Goal: Information Seeking & Learning: Find specific page/section

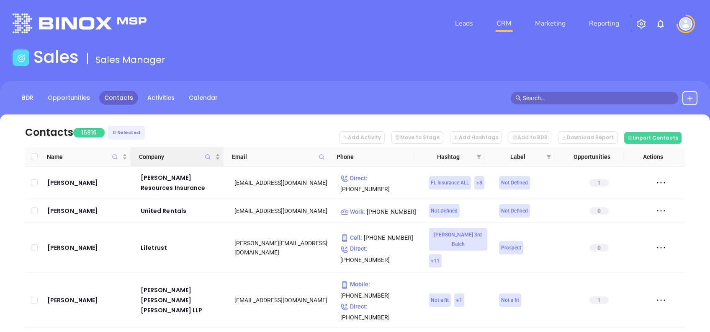
click at [208, 157] on icon "Company" at bounding box center [208, 157] width 6 height 6
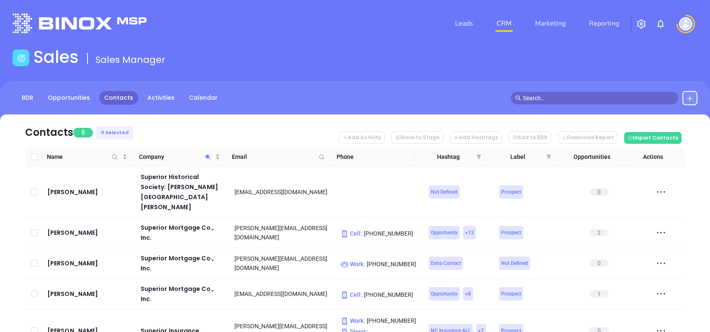
click at [234, 129] on nav "Contacts 9 0 Selected Add Activity Move to Stage Add Hashtags Add to BDR Downlo…" at bounding box center [355, 130] width 660 height 33
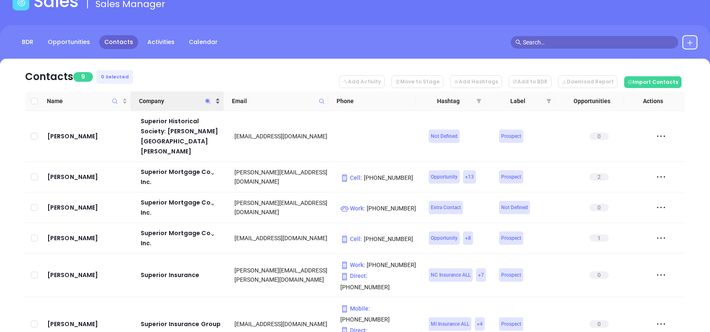
click at [170, 100] on span "Company" at bounding box center [176, 100] width 75 height 9
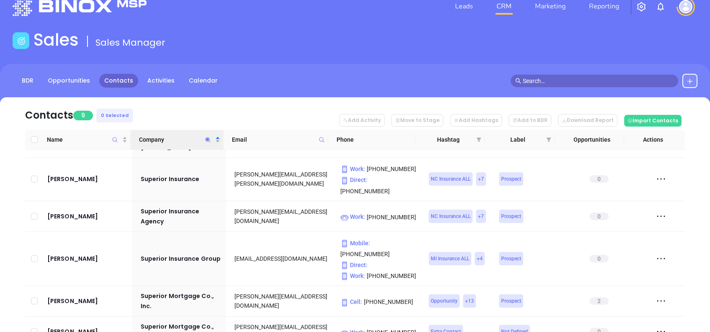
scroll to position [0, 0]
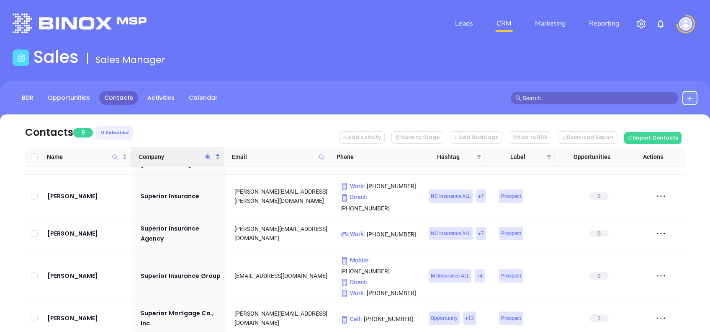
click at [208, 153] on span "Company" at bounding box center [208, 156] width 10 height 19
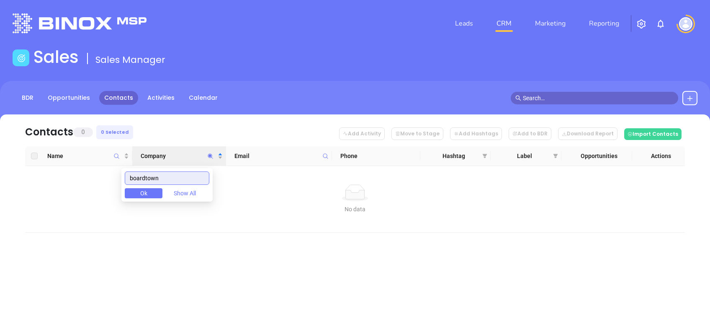
drag, startPoint x: 175, startPoint y: 178, endPoint x: 90, endPoint y: 178, distance: 85.8
click at [90, 178] on body "Leads CRM Marketing Reporting Financial Leads Leads Sales Sales Manager BDR Opp…" at bounding box center [355, 166] width 710 height 332
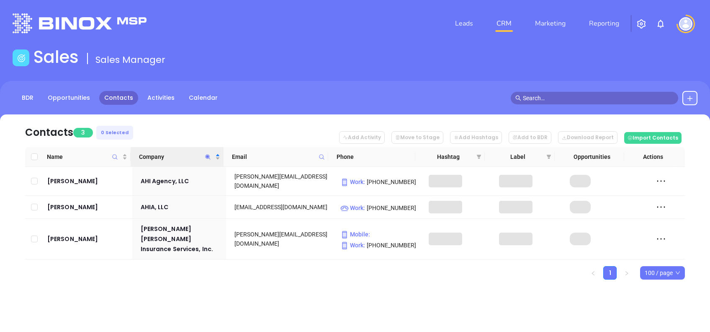
click at [188, 315] on div "Leads CRM Marketing Reporting Financial Leads Leads Sales Sales Manager BDR Opp…" at bounding box center [355, 166] width 710 height 332
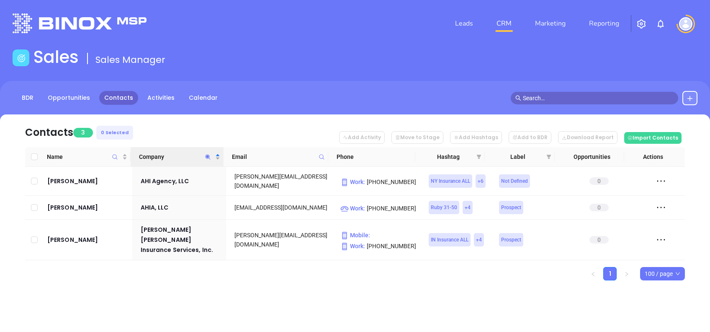
click at [208, 157] on icon "Company" at bounding box center [208, 157] width 6 height 6
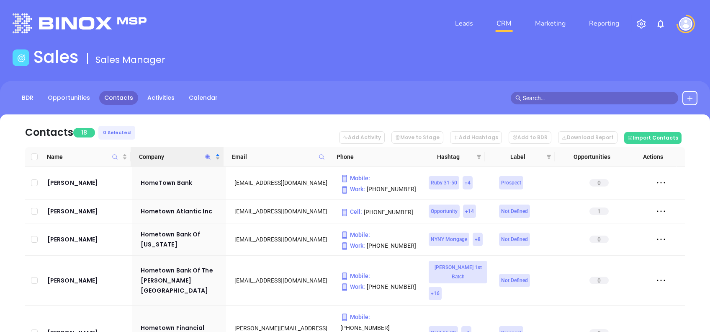
click at [178, 124] on nav "Contacts 18 0 Selected Add Activity Move to Stage Add Hashtags Add to BDR Downl…" at bounding box center [355, 130] width 660 height 33
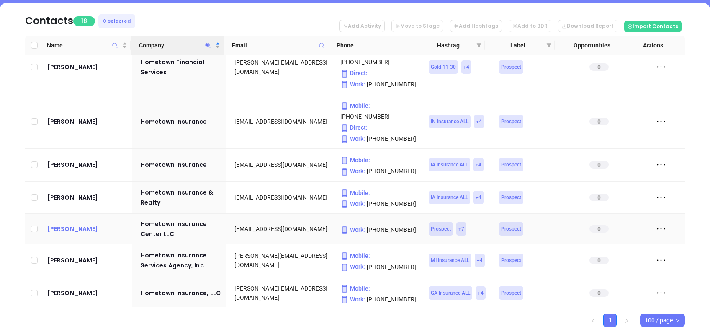
scroll to position [98, 0]
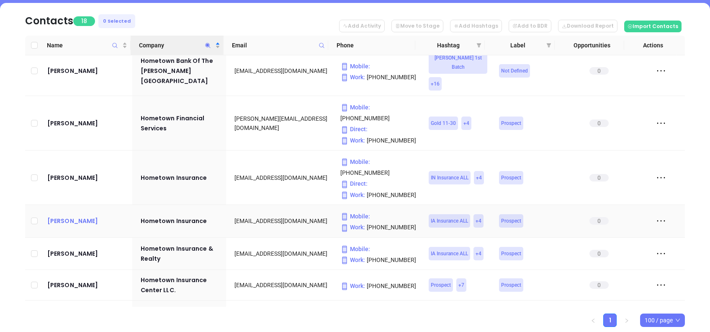
drag, startPoint x: 78, startPoint y: 198, endPoint x: 61, endPoint y: 190, distance: 18.4
click at [206, 43] on icon "Company" at bounding box center [208, 45] width 6 height 6
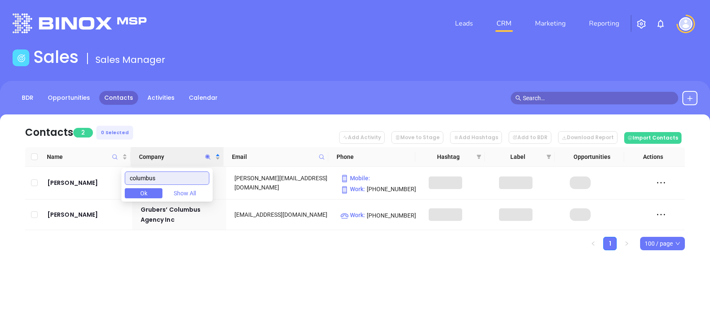
scroll to position [0, 0]
click at [175, 265] on div "Contacts 2 0 Selected Add Activity Move to Stage Add Hashtags Add to BDR Downlo…" at bounding box center [355, 196] width 710 height 165
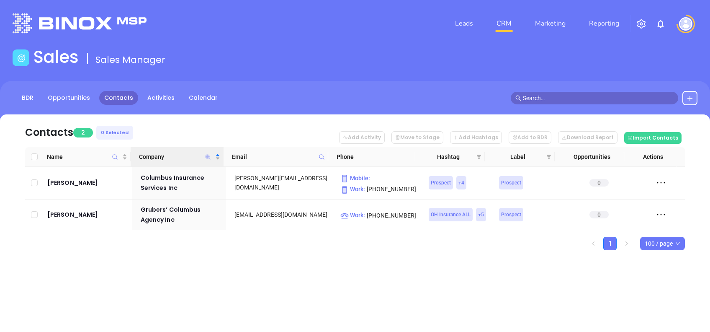
click at [209, 157] on icon "Company" at bounding box center [208, 156] width 5 height 5
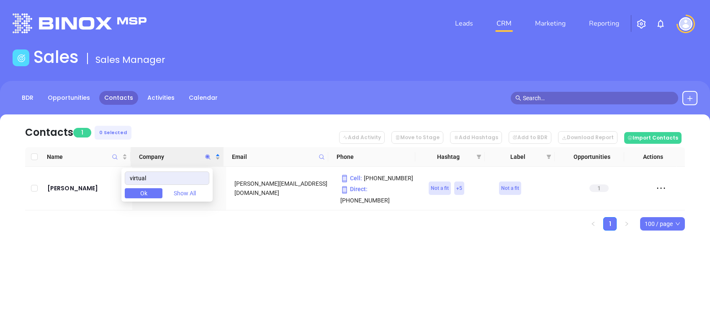
drag, startPoint x: 283, startPoint y: 260, endPoint x: 286, endPoint y: 265, distance: 5.1
click at [284, 262] on div "Leads CRM Marketing Reporting Financial Leads Leads Sales Sales Manager BDR Opp…" at bounding box center [355, 166] width 710 height 332
click at [208, 155] on icon "Company" at bounding box center [208, 156] width 5 height 5
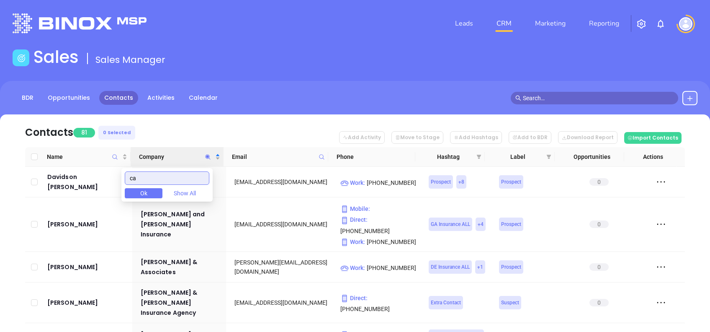
type input "c"
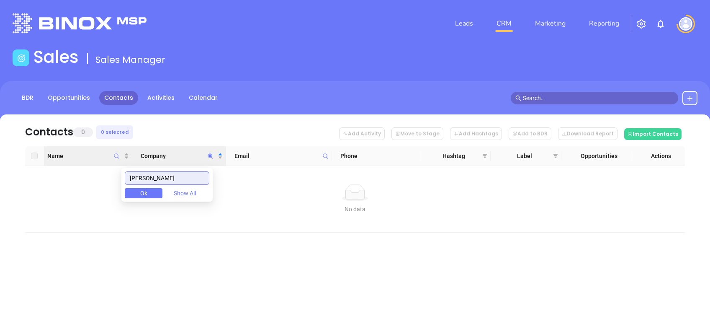
drag, startPoint x: 159, startPoint y: 176, endPoint x: 57, endPoint y: 162, distance: 102.6
click at [57, 164] on body "Leads CRM Marketing Reporting Financial Leads Leads Sales Sales Manager BDR Opp…" at bounding box center [355, 166] width 710 height 332
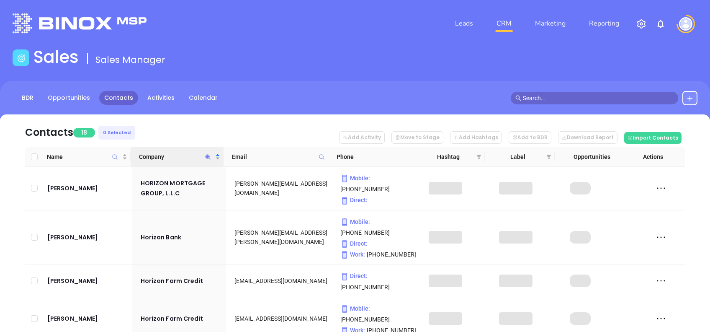
click at [169, 134] on nav "Contacts 18 0 Selected Add Activity Move to Stage Add Hashtags Add to BDR Downl…" at bounding box center [355, 130] width 660 height 33
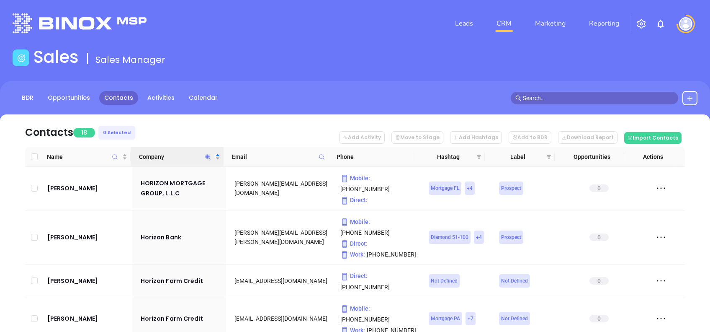
click at [169, 134] on nav "Contacts 18 0 Selected Add Activity Move to Stage Add Hashtags Add to BDR Downl…" at bounding box center [355, 130] width 660 height 33
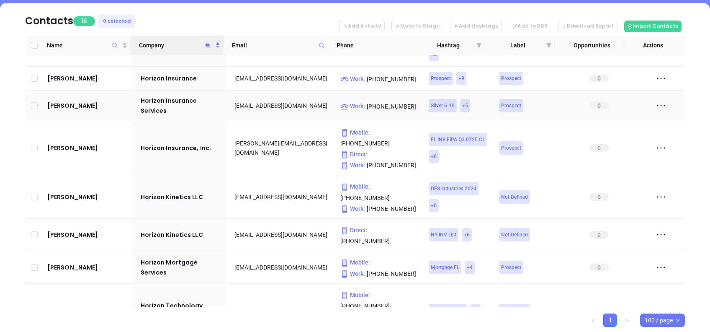
scroll to position [335, 0]
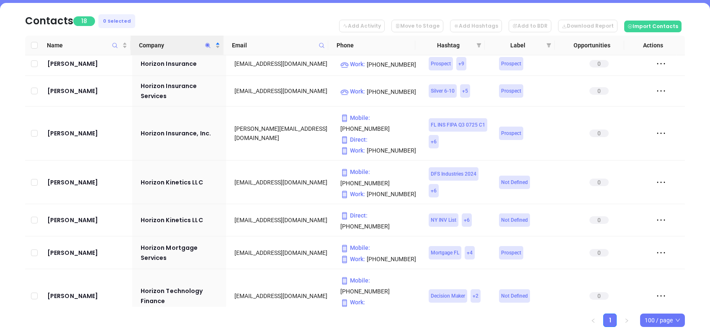
click at [208, 43] on icon "Company" at bounding box center [208, 45] width 6 height 6
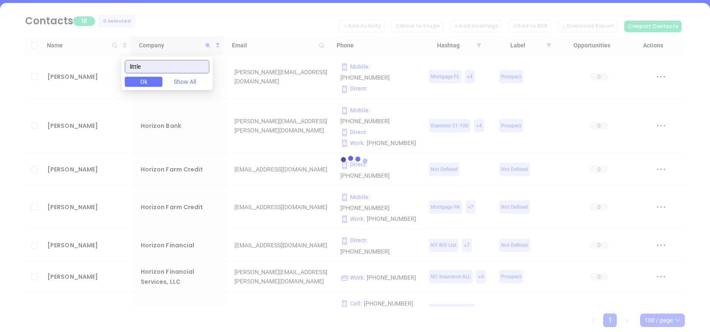
scroll to position [101, 0]
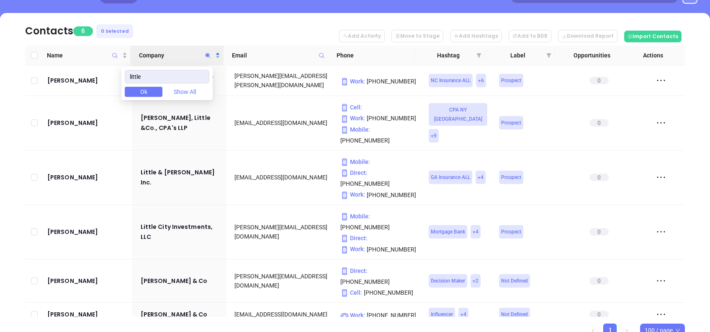
click at [286, 21] on nav "Contacts 6 0 Selected Add Activity Move to Stage Add Hashtags Add to BDR Downlo…" at bounding box center [355, 29] width 660 height 33
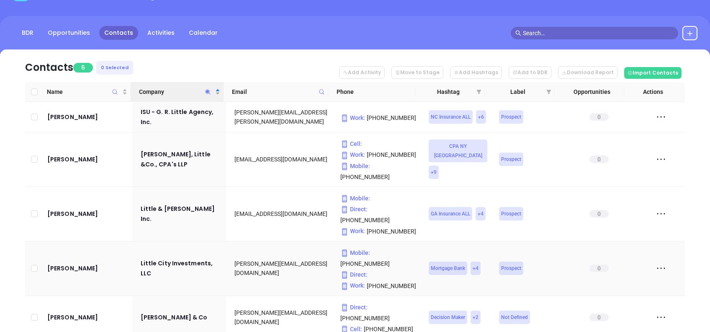
scroll to position [102, 0]
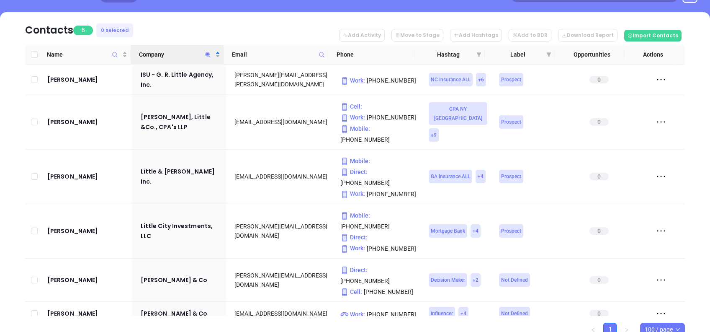
click at [211, 56] on icon "Company" at bounding box center [208, 54] width 6 height 6
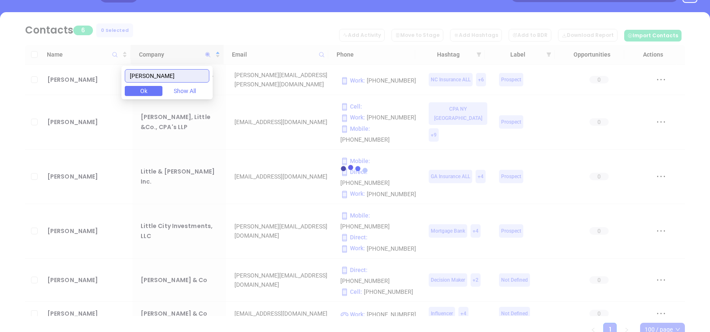
scroll to position [0, 0]
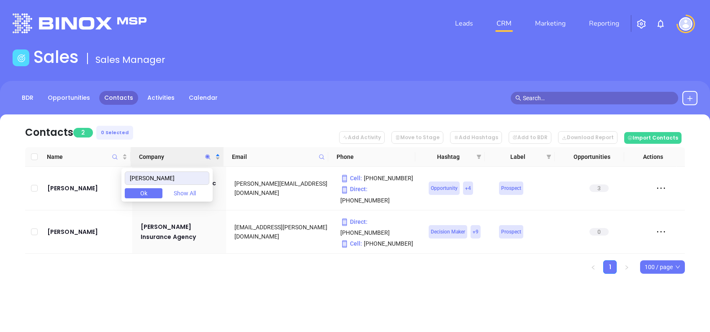
click at [172, 264] on div "Contacts 2 0 Selected Add Activity Move to Stage Add Hashtags Add to BDR Downlo…" at bounding box center [355, 208] width 710 height 188
click at [207, 156] on icon "Company" at bounding box center [208, 156] width 5 height 5
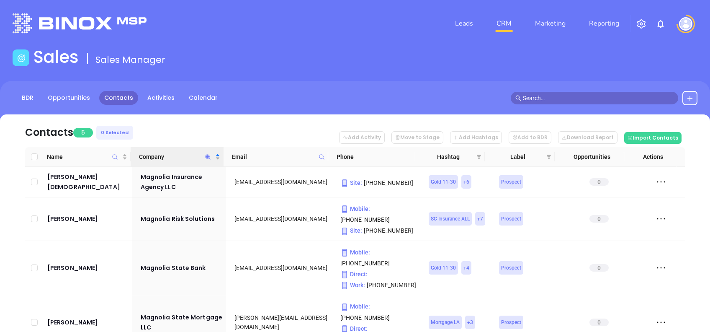
click at [232, 122] on nav "Contacts 5 0 Selected Add Activity Move to Stage Add Hashtags Add to BDR Downlo…" at bounding box center [355, 130] width 660 height 33
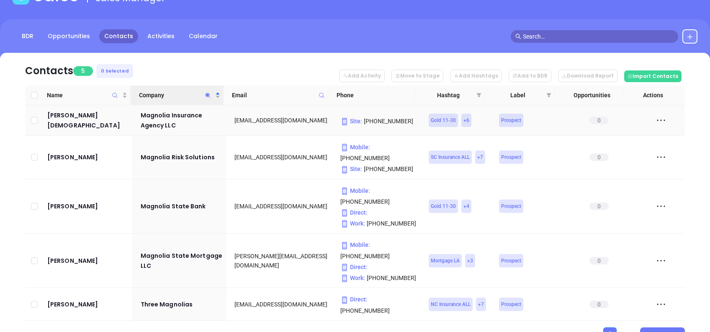
scroll to position [64, 0]
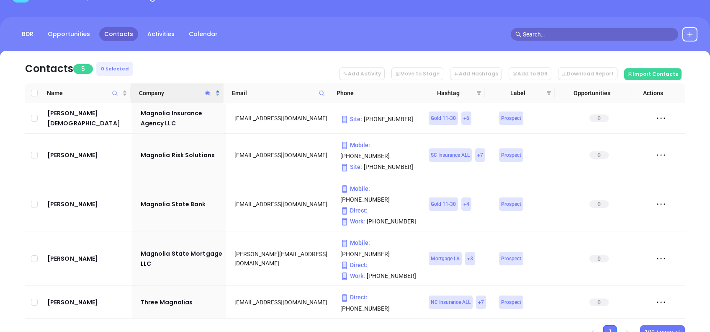
click at [208, 94] on icon "Company" at bounding box center [208, 93] width 6 height 6
type input "n"
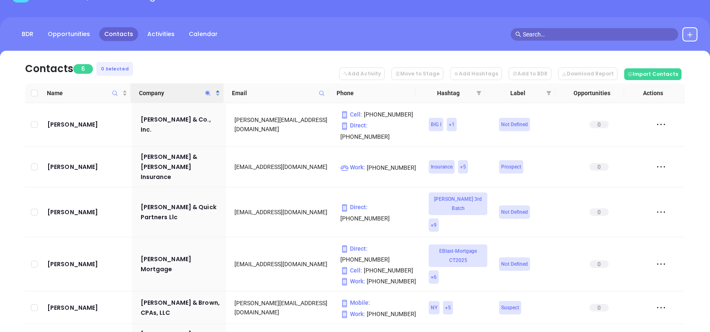
click at [204, 69] on nav "Contacts 6 0 Selected Add Activity Move to Stage Add Hashtags Add to BDR Downlo…" at bounding box center [355, 67] width 660 height 33
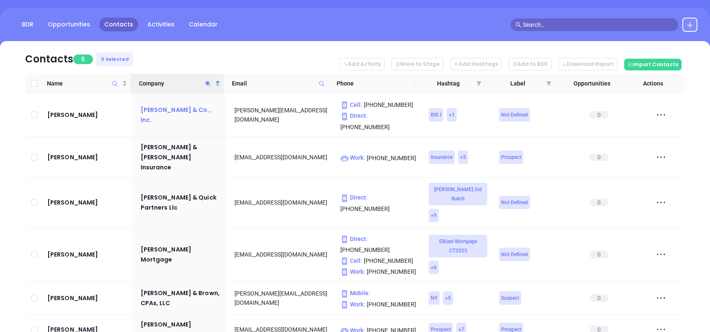
scroll to position [82, 0]
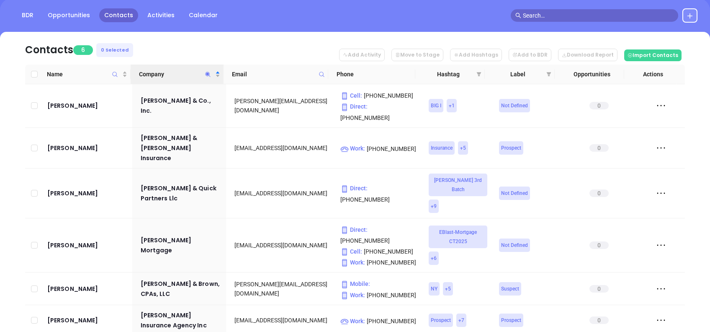
click at [206, 69] on span "Company" at bounding box center [208, 73] width 10 height 19
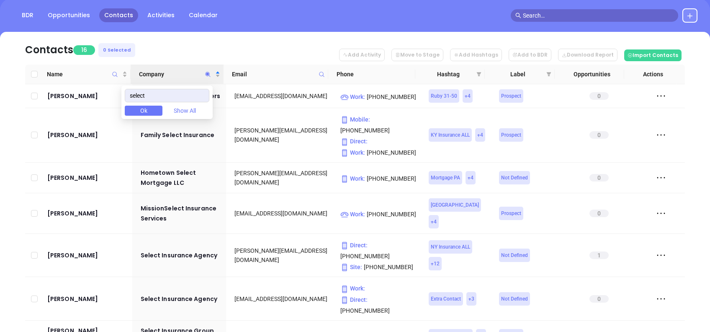
click at [208, 40] on nav "Contacts 16 0 Selected Add Activity Move to Stage Add Hashtags Add to BDR Downl…" at bounding box center [355, 48] width 660 height 33
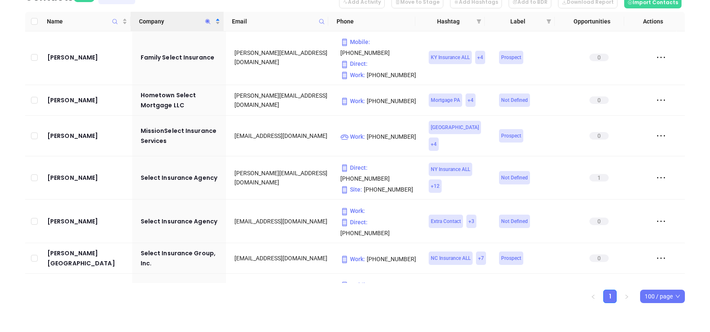
scroll to position [0, 0]
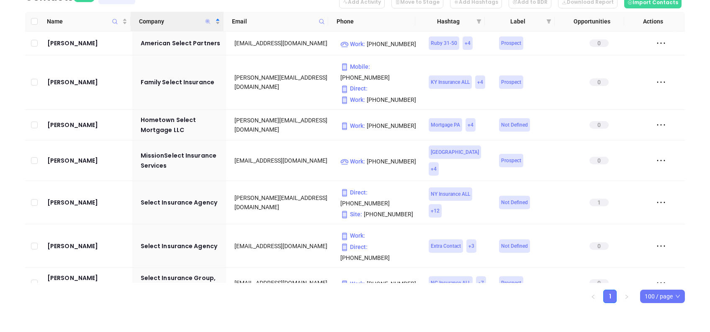
click at [206, 20] on icon "Company" at bounding box center [208, 21] width 5 height 5
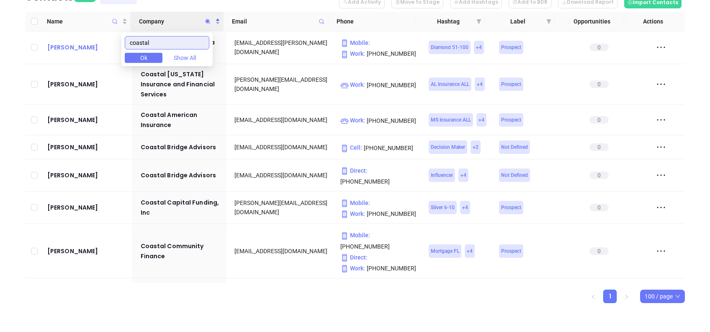
drag, startPoint x: 173, startPoint y: 38, endPoint x: 100, endPoint y: 47, distance: 73.4
click at [103, 45] on body "Leads CRM Marketing Reporting Financial Leads Leads Sales Sales Manager BDR Opp…" at bounding box center [355, 31] width 710 height 332
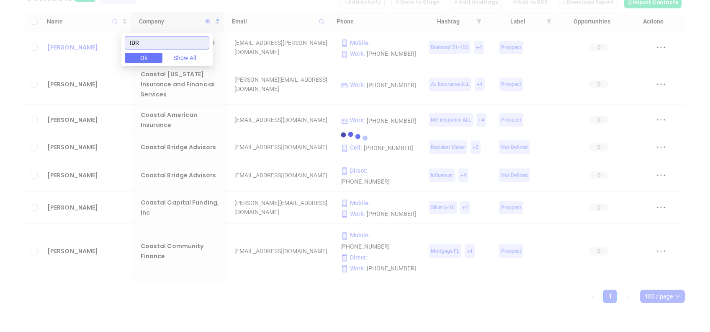
scroll to position [57, 0]
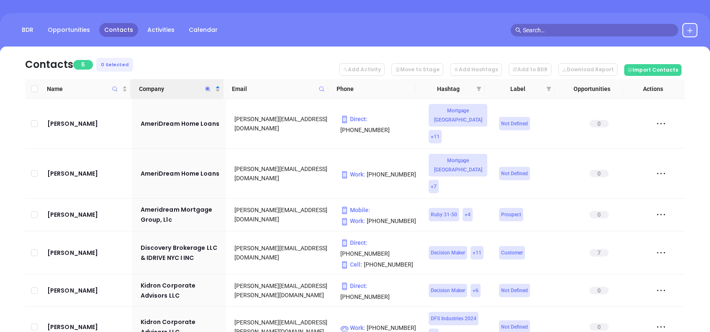
click at [204, 85] on span "Company" at bounding box center [208, 88] width 10 height 19
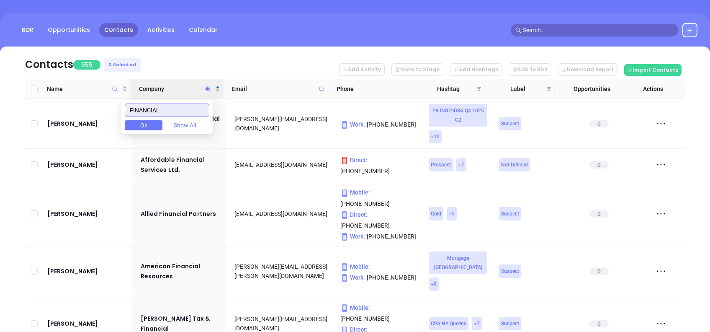
drag, startPoint x: 178, startPoint y: 107, endPoint x: 67, endPoint y: 111, distance: 111.0
click at [80, 108] on body "Leads CRM Marketing Reporting Financial Leads Leads Sales Sales Manager BDR Opp…" at bounding box center [355, 98] width 710 height 332
paste input "L M"
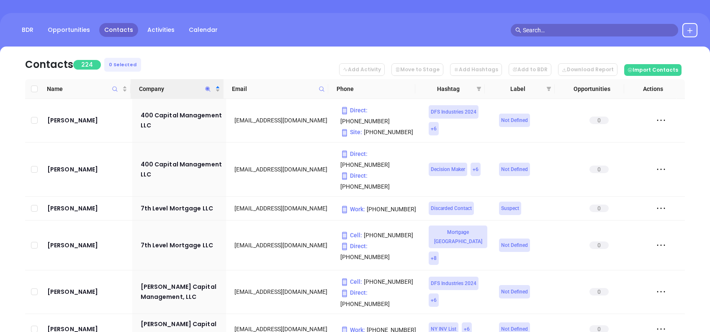
click at [191, 53] on nav "Contacts 224 0 Selected Add Activity Move to Stage Add Hashtags Add to BDR Down…" at bounding box center [355, 62] width 660 height 33
click at [206, 89] on icon "Company" at bounding box center [208, 89] width 6 height 6
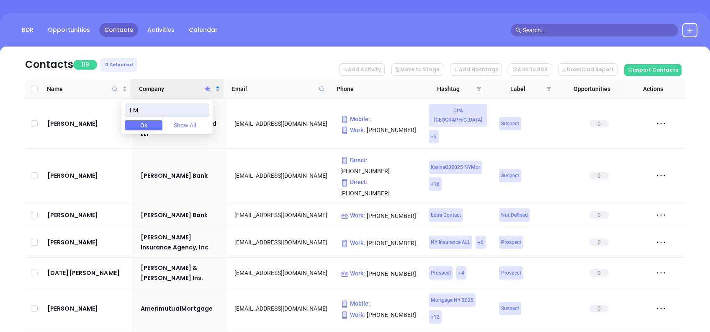
click at [144, 46] on div "BDR Opportunities Contacts Activities Calendar" at bounding box center [355, 34] width 710 height 42
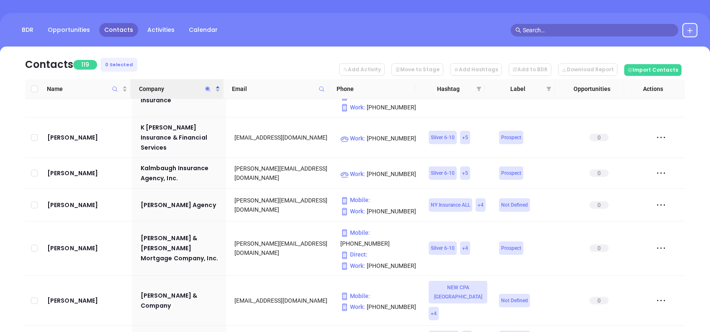
scroll to position [2121, 0]
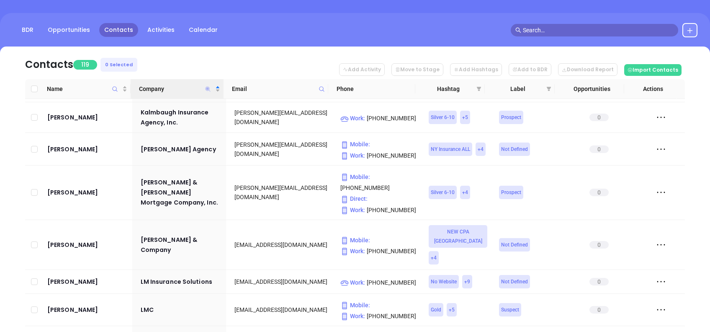
click at [207, 88] on icon "Company" at bounding box center [208, 88] width 5 height 5
click at [151, 108] on input "LM" at bounding box center [167, 109] width 85 height 13
click at [161, 111] on input "LM" at bounding box center [167, 109] width 85 height 13
click at [138, 105] on input "LM" at bounding box center [167, 109] width 85 height 13
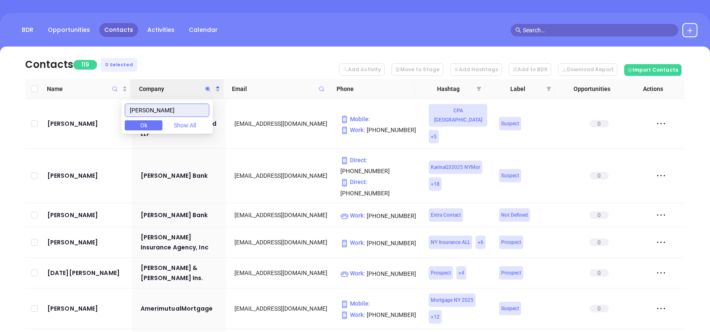
scroll to position [0, 0]
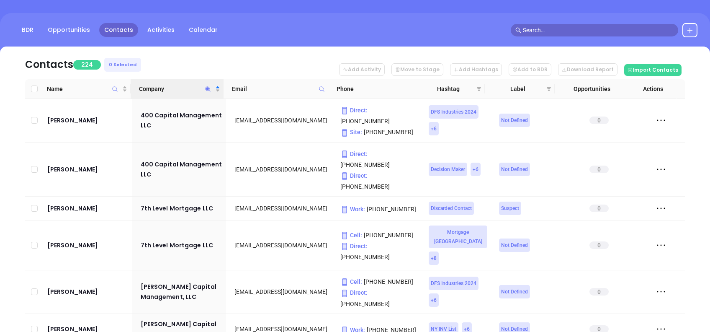
click at [238, 70] on nav "Contacts 224 0 Selected Add Activity Move to Stage Add Hashtags Add to BDR Down…" at bounding box center [355, 62] width 660 height 33
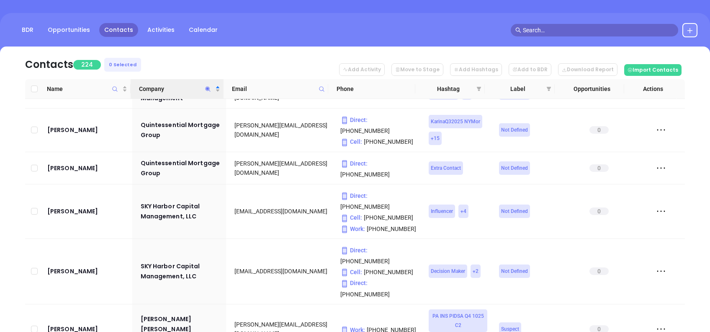
scroll to position [3271, 0]
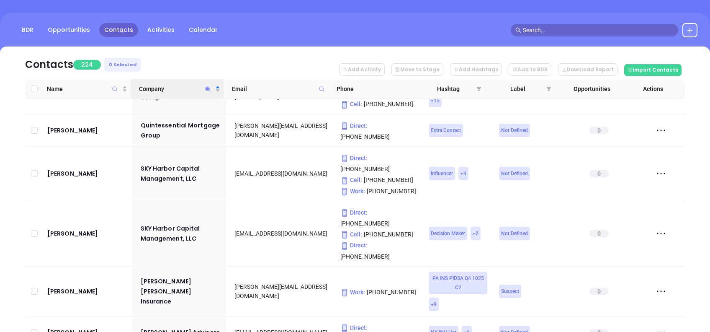
click at [208, 85] on span "Company" at bounding box center [208, 88] width 10 height 19
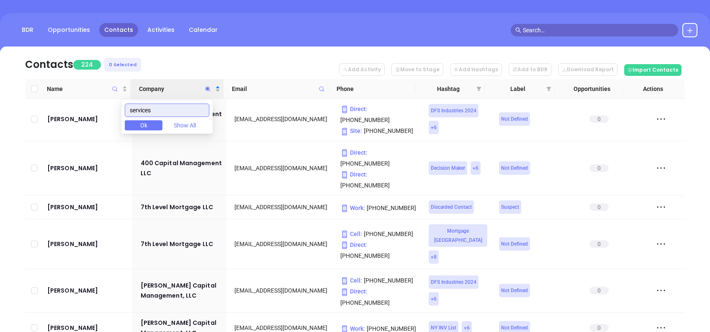
scroll to position [0, 0]
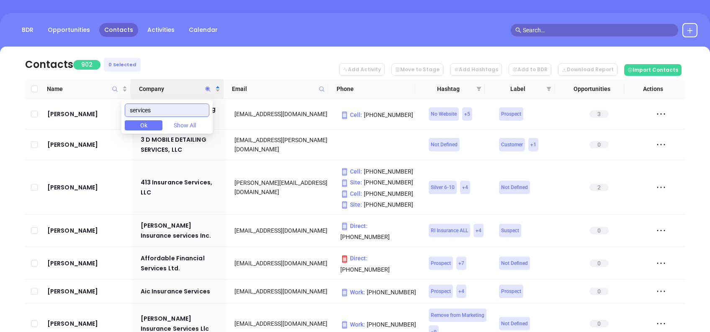
drag, startPoint x: 172, startPoint y: 109, endPoint x: 164, endPoint y: 107, distance: 8.7
click at [164, 107] on input "services" at bounding box center [167, 109] width 85 height 13
click at [178, 50] on nav "Contacts 902 0 Selected Add Activity Move to Stage Add Hashtags Add to BDR Down…" at bounding box center [355, 62] width 660 height 33
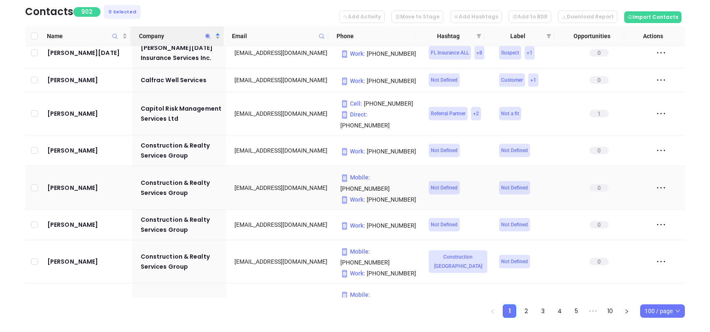
scroll to position [135, 0]
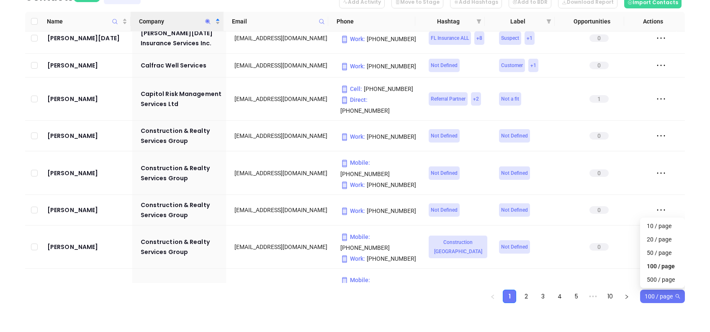
click at [667, 293] on span "100 / page" at bounding box center [663, 296] width 36 height 13
click at [660, 278] on div "500 / page" at bounding box center [662, 279] width 31 height 9
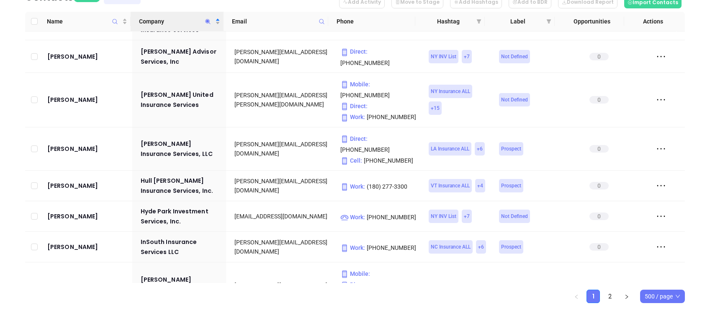
scroll to position [9043, 0]
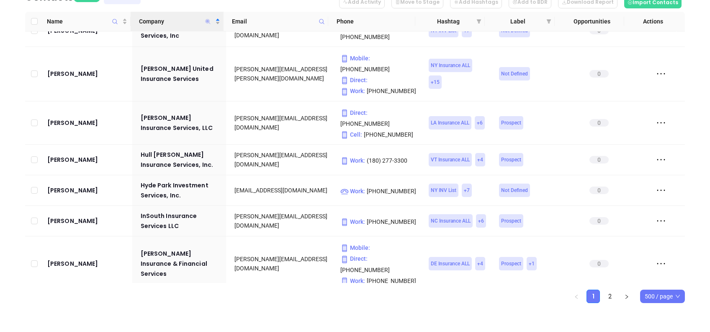
click at [209, 20] on icon "Company" at bounding box center [208, 21] width 5 height 5
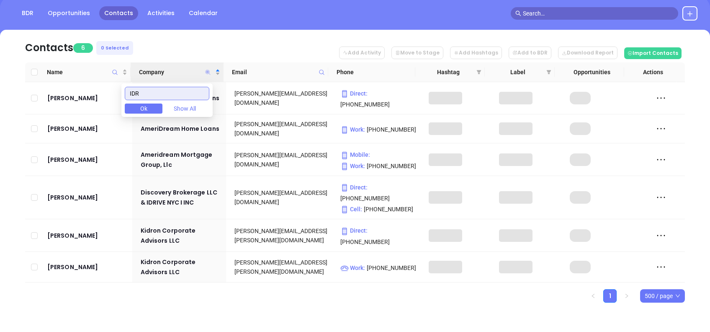
scroll to position [57, 0]
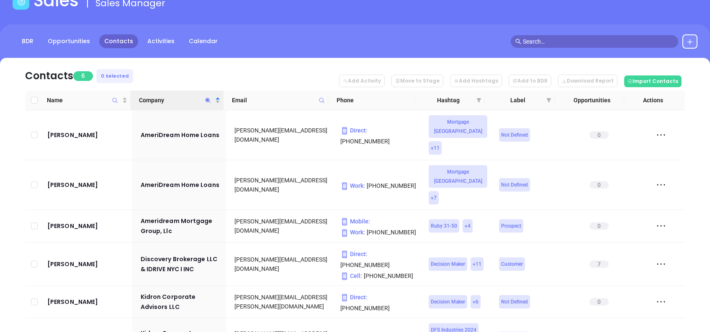
click at [185, 298] on div "Name Company Email Phone Hashtag Label Opportunities Actions Genaro E. Rojas Am…" at bounding box center [355, 234] width 660 height 288
click at [208, 101] on icon "Company" at bounding box center [208, 100] width 5 height 5
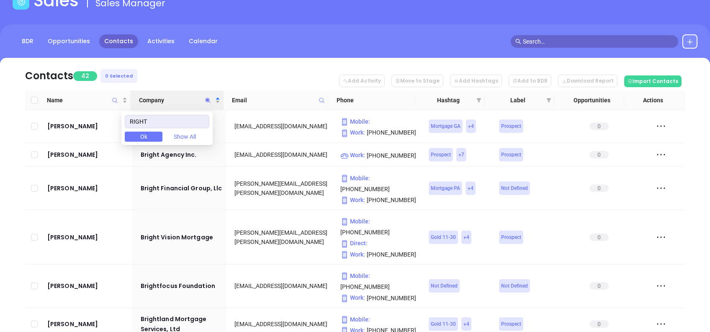
click at [178, 58] on nav "Contacts 42 0 Selected Add Activity Move to Stage Add Hashtags Add to BDR Downl…" at bounding box center [355, 74] width 660 height 33
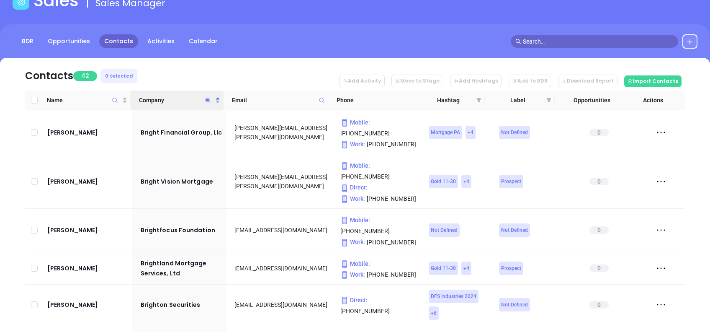
scroll to position [0, 0]
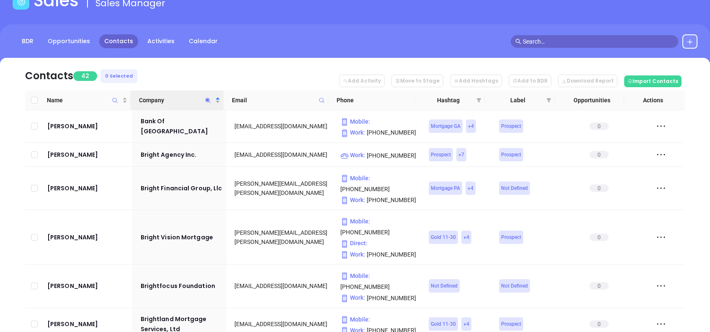
click at [210, 97] on icon "Company" at bounding box center [208, 100] width 6 height 6
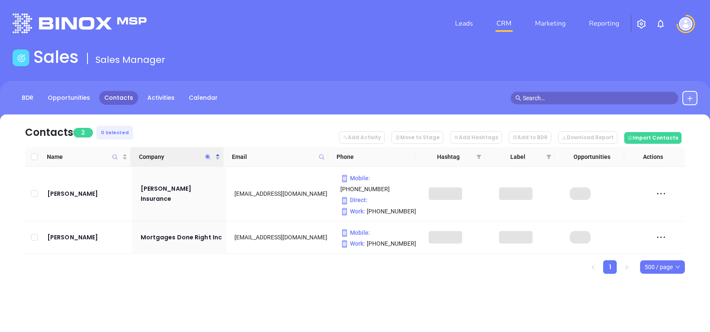
click at [265, 301] on div "Leads CRM Marketing Reporting Financial Leads Leads Sales Sales Manager BDR Opp…" at bounding box center [355, 166] width 710 height 332
click at [209, 159] on span "Company" at bounding box center [208, 156] width 10 height 19
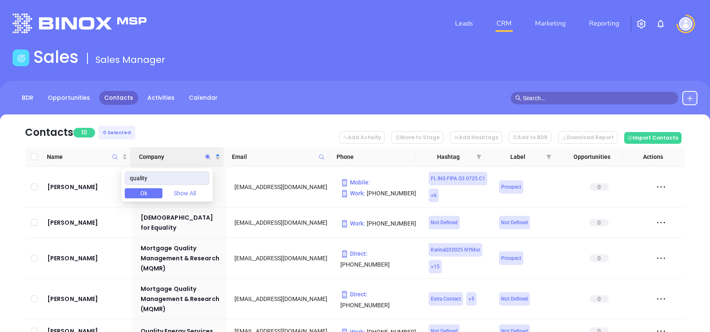
click at [216, 138] on nav "Contacts 10 0 Selected Add Activity Move to Stage Add Hashtags Add to BDR Downl…" at bounding box center [355, 130] width 660 height 33
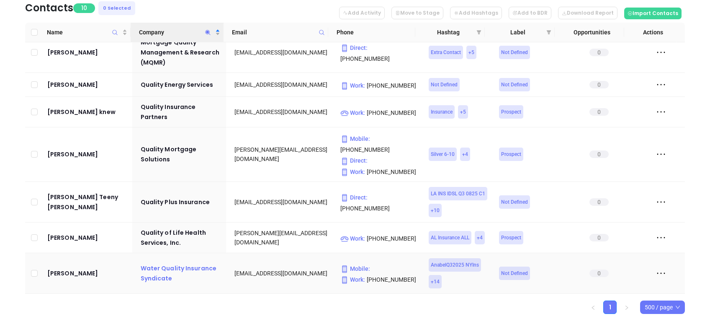
scroll to position [135, 0]
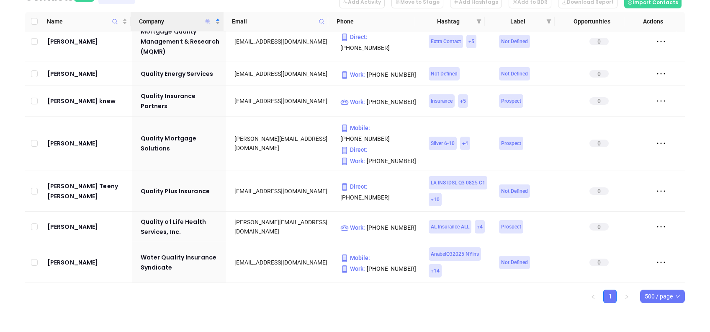
click at [208, 21] on icon "Company" at bounding box center [208, 21] width 5 height 5
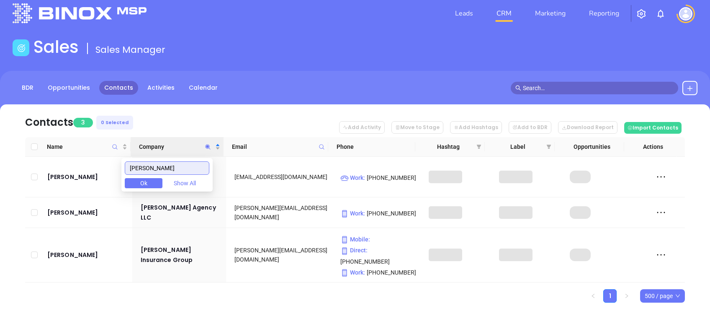
scroll to position [0, 0]
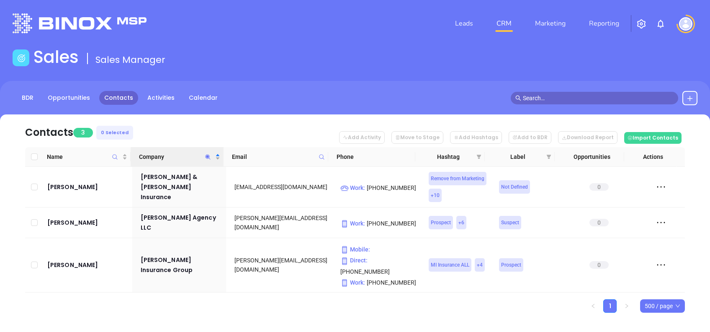
click at [232, 286] on div "Name Company Email Phone Hashtag Label Opportunities Actions Dennis Antis Walto…" at bounding box center [355, 229] width 660 height 165
click at [207, 154] on icon "Company" at bounding box center [208, 157] width 6 height 6
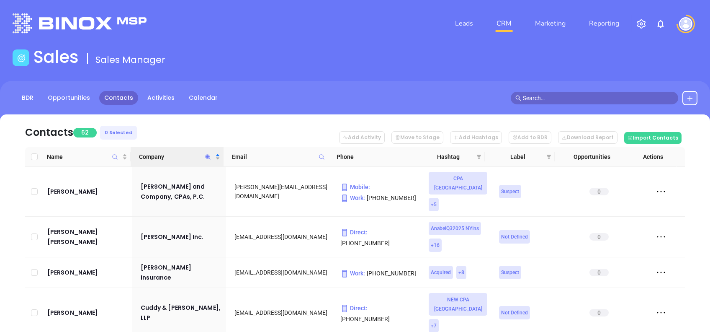
click at [247, 127] on nav "Contacts 62 0 Selected Add Activity Move to Stage Add Hashtags Add to BDR Downl…" at bounding box center [355, 130] width 660 height 33
click at [194, 126] on nav "Contacts 62 0 Selected Add Activity Move to Stage Add Hashtags Add to BDR Downl…" at bounding box center [355, 130] width 660 height 33
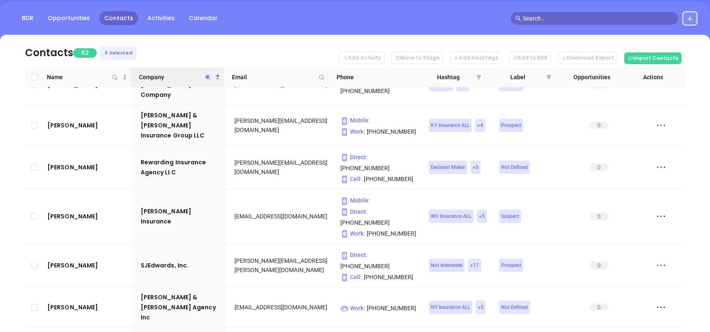
scroll to position [135, 0]
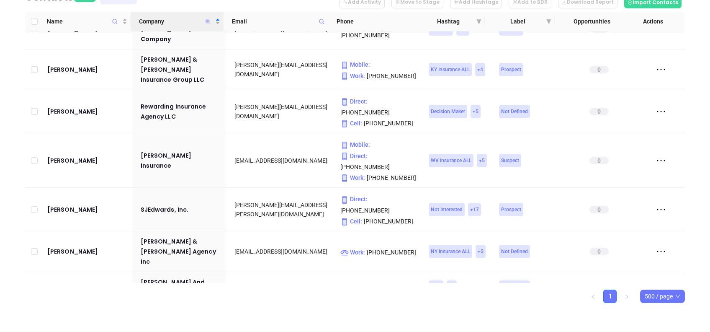
click at [207, 20] on icon "Company" at bounding box center [208, 21] width 5 height 5
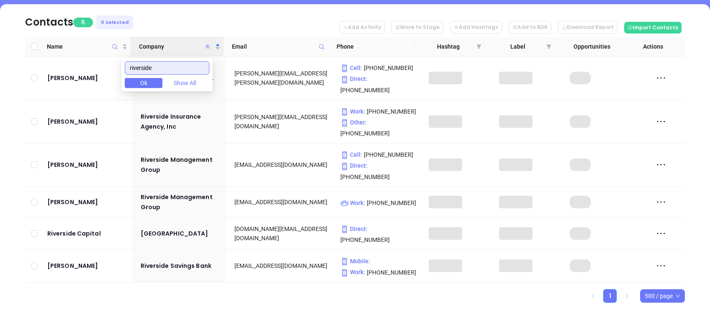
scroll to position [74, 0]
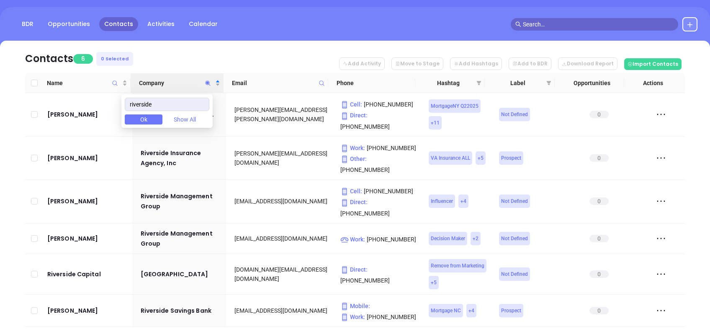
click at [216, 57] on nav "Contacts 6 0 Selected Add Activity Move to Stage Add Hashtags Add to BDR Downlo…" at bounding box center [355, 57] width 660 height 33
click at [207, 85] on icon "Company" at bounding box center [208, 83] width 6 height 6
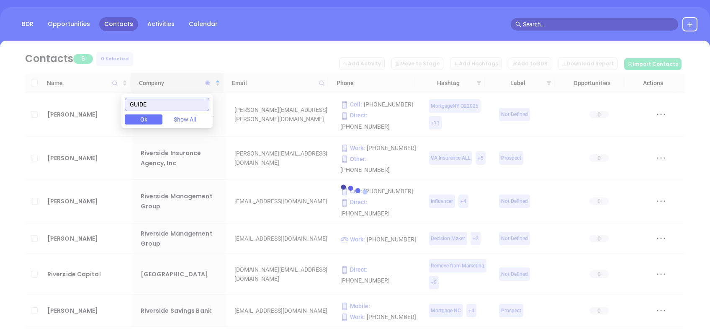
scroll to position [5, 0]
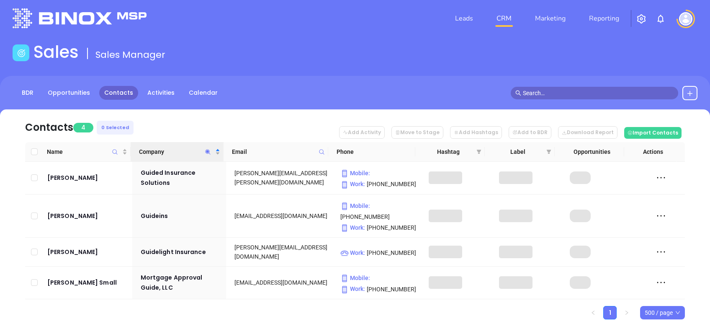
click at [218, 116] on nav "Contacts 4 0 Selected Add Activity Move to Stage Add Hashtags Add to BDR Downlo…" at bounding box center [355, 125] width 660 height 33
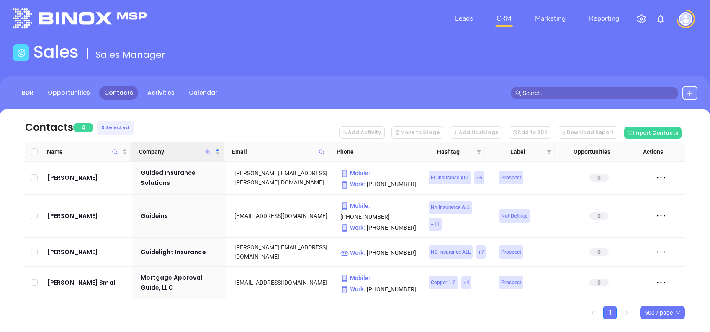
click at [208, 149] on icon "Company" at bounding box center [208, 152] width 6 height 6
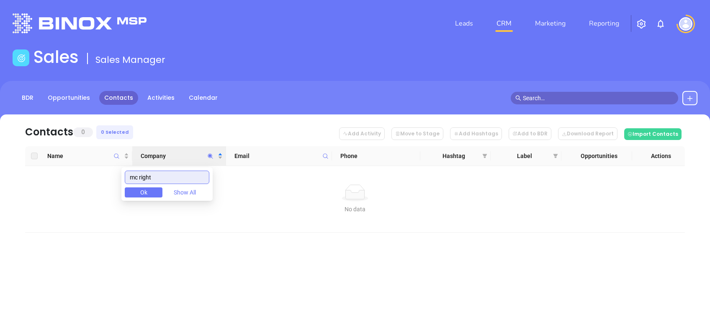
scroll to position [0, 0]
drag, startPoint x: 144, startPoint y: 176, endPoint x: 91, endPoint y: 189, distance: 55.0
click at [104, 183] on body "Leads CRM Marketing Reporting Financial Leads Leads Sales Sales Manager BDR Opp…" at bounding box center [355, 166] width 710 height 332
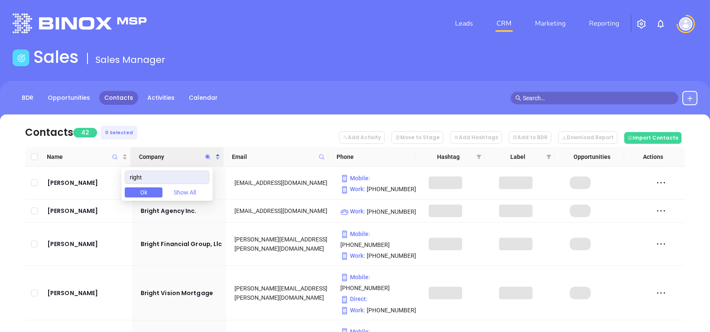
click at [183, 127] on nav "Contacts 42 0 Selected Add Activity Move to Stage Add Hashtags Add to BDR Downl…" at bounding box center [355, 130] width 660 height 33
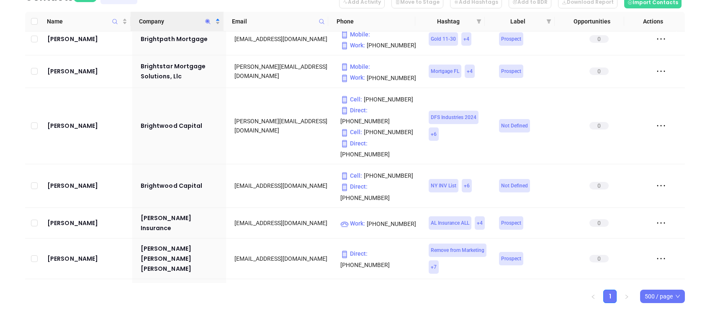
scroll to position [335, 0]
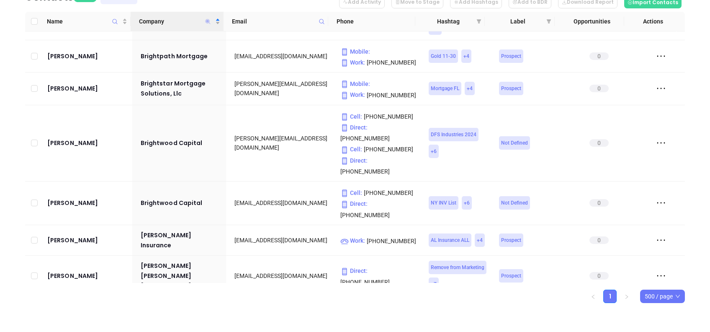
click at [208, 22] on icon "Company" at bounding box center [208, 21] width 5 height 5
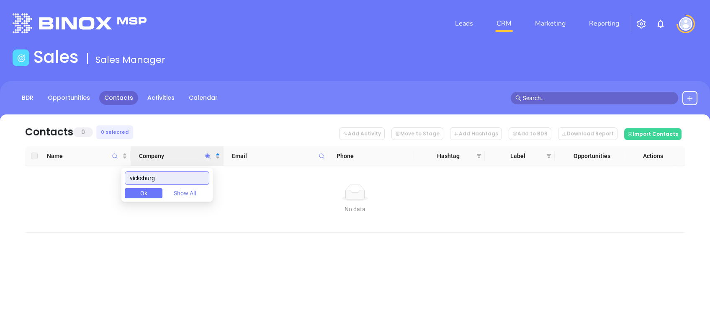
scroll to position [0, 0]
drag, startPoint x: 178, startPoint y: 178, endPoint x: 81, endPoint y: 162, distance: 97.9
click at [81, 162] on body "Leads CRM Marketing Reporting Financial Leads Leads Sales Sales Manager BDR Opp…" at bounding box center [355, 166] width 710 height 332
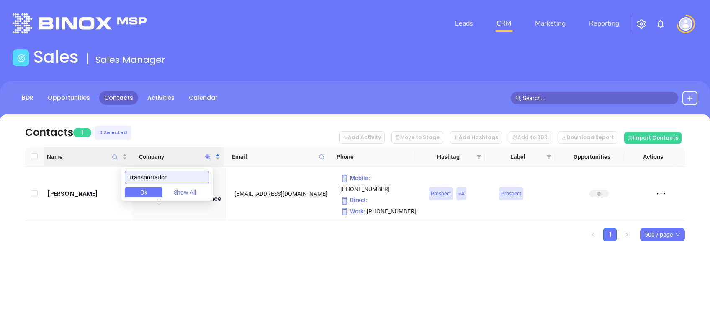
type input "transportation"
click at [81, 162] on th "Name" at bounding box center [87, 157] width 87 height 20
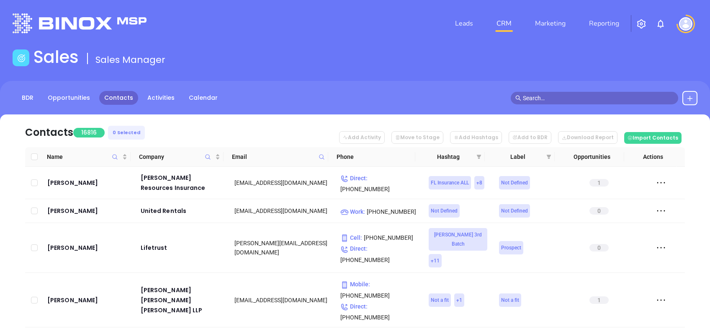
click at [322, 157] on icon at bounding box center [322, 157] width 6 height 6
paste input "mysuperiorinsurance.com"
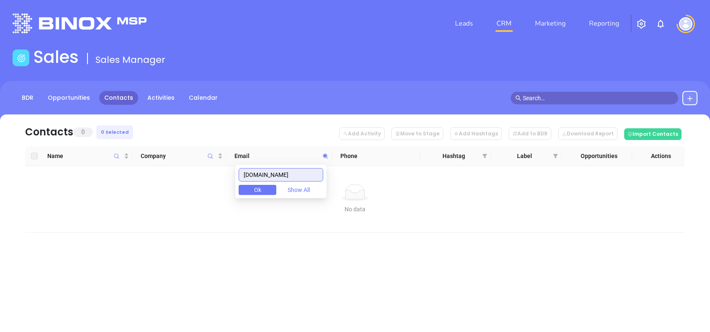
drag, startPoint x: 317, startPoint y: 178, endPoint x: 228, endPoint y: 172, distance: 89.4
click at [229, 172] on body "Leads CRM Marketing Reporting Financial Leads Leads Sales Sales Manager BDR Opp…" at bounding box center [355, 166] width 710 height 332
paste input "boardtown"
drag, startPoint x: 315, startPoint y: 170, endPoint x: 110, endPoint y: 154, distance: 206.1
click at [120, 153] on body "Leads CRM Marketing Reporting Financial Leads Leads Sales Sales Manager BDR Opp…" at bounding box center [355, 166] width 710 height 332
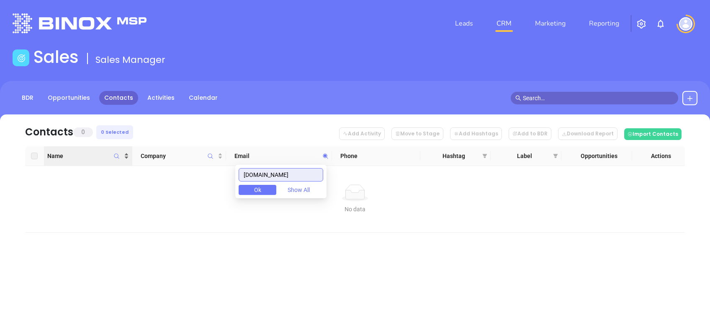
paste input "ahi-"
drag, startPoint x: 308, startPoint y: 171, endPoint x: 170, endPoint y: 159, distance: 138.3
click at [170, 159] on body "Leads CRM Marketing Reporting Financial Leads Leads Sales Sales Manager BDR Opp…" at bounding box center [355, 166] width 710 height 332
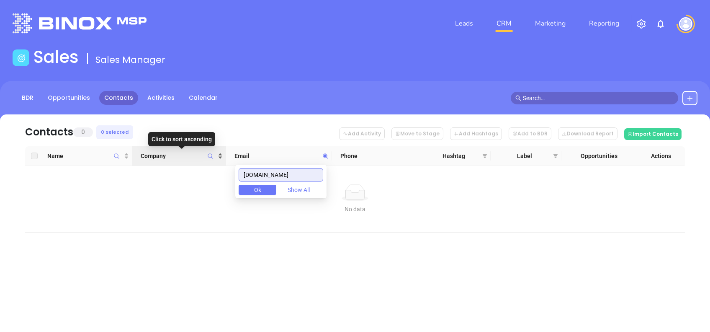
paste input "insurewithhometown"
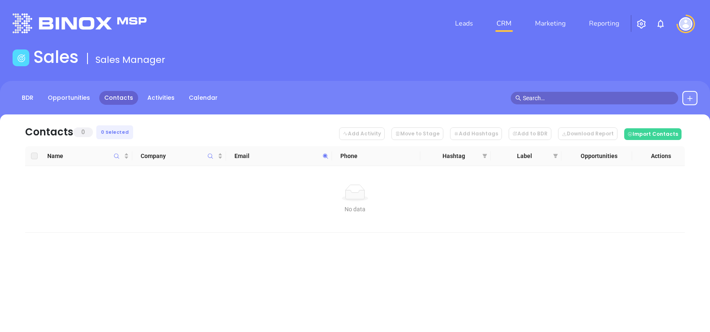
click at [325, 160] on span at bounding box center [326, 155] width 10 height 13
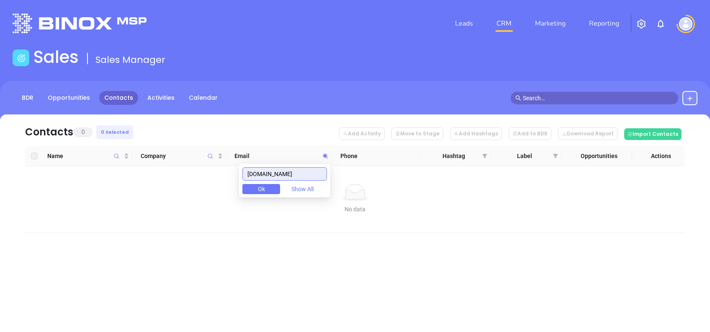
paste input "columbusins"
drag, startPoint x: 308, startPoint y: 170, endPoint x: 198, endPoint y: 152, distance: 112.1
click at [203, 154] on body "Leads CRM Marketing Reporting Financial Leads Leads Sales Sales Manager BDR Opp…" at bounding box center [355, 166] width 710 height 332
paste input "argosinsure"
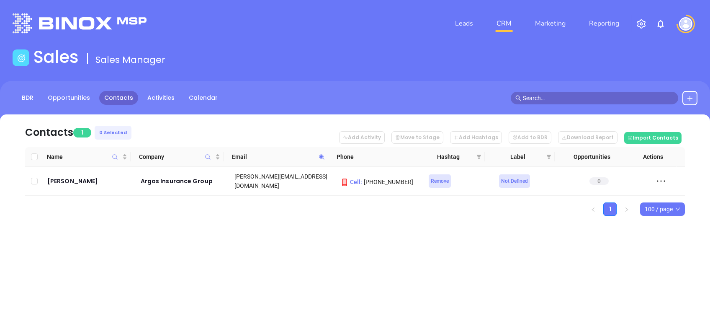
click at [324, 154] on span at bounding box center [322, 156] width 10 height 13
paste input "ripleyins"
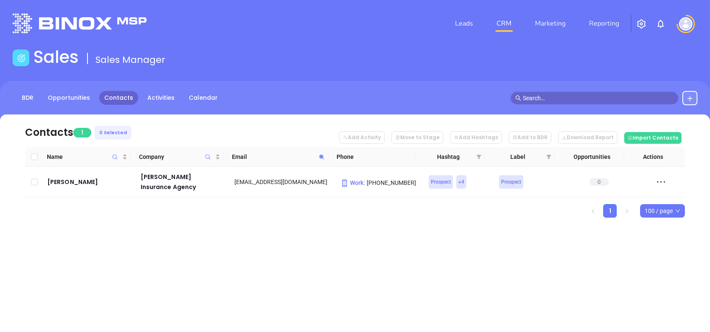
click at [324, 158] on icon at bounding box center [322, 157] width 6 height 6
paste input "virtualofficesolutionsllc"
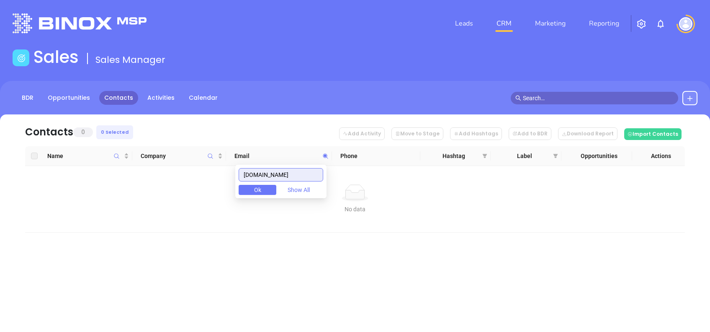
click at [315, 174] on input "virtualofficesolutionsllc.com" at bounding box center [281, 174] width 85 height 13
paste input "jackiecalhounclu"
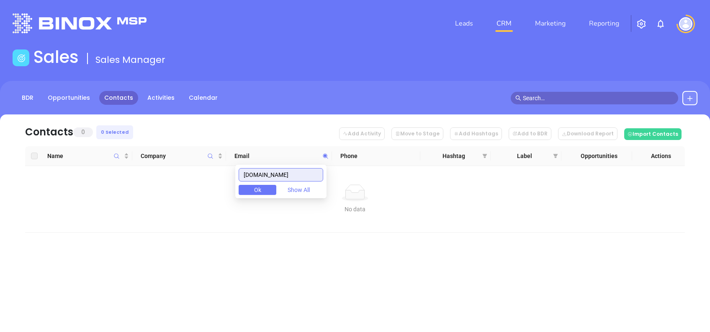
scroll to position [0, 0]
drag, startPoint x: 311, startPoint y: 172, endPoint x: 191, endPoint y: 164, distance: 119.6
click at [193, 164] on body "Leads CRM Marketing Reporting Financial Leads Leads Sales Sales Manager BDR Opp…" at bounding box center [355, 166] width 710 height 332
paste input "horizoninsgroup"
drag, startPoint x: 313, startPoint y: 174, endPoint x: 159, endPoint y: 177, distance: 154.1
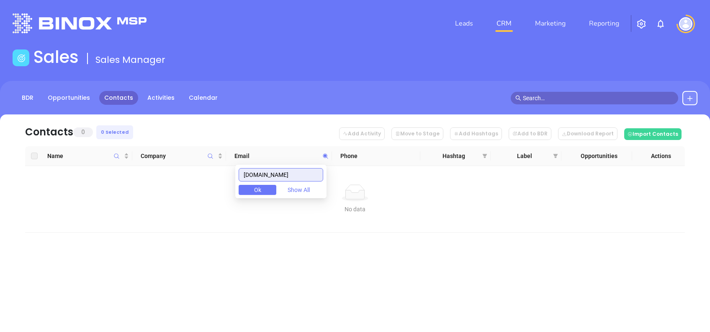
click at [193, 176] on body "Leads CRM Marketing Reporting Financial Leads Leads Sales Sales Manager BDR Opp…" at bounding box center [355, 166] width 710 height 332
paste input "littleinsagency"
type input "littleinsagency.com"
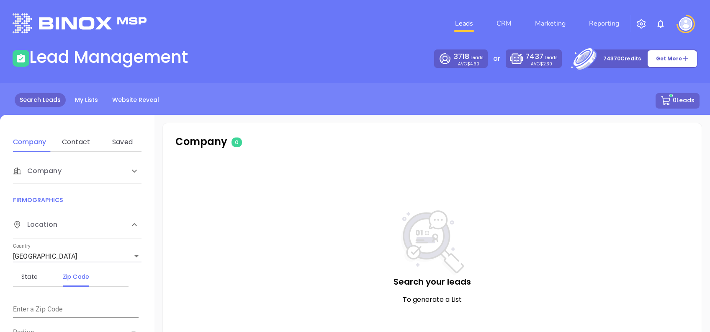
click at [77, 149] on div "Contact" at bounding box center [75, 142] width 33 height 20
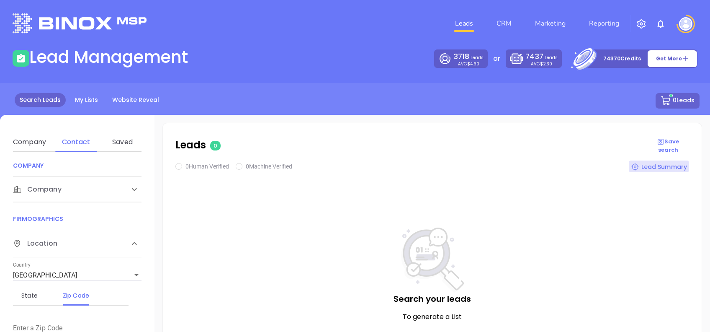
scroll to position [111, 0]
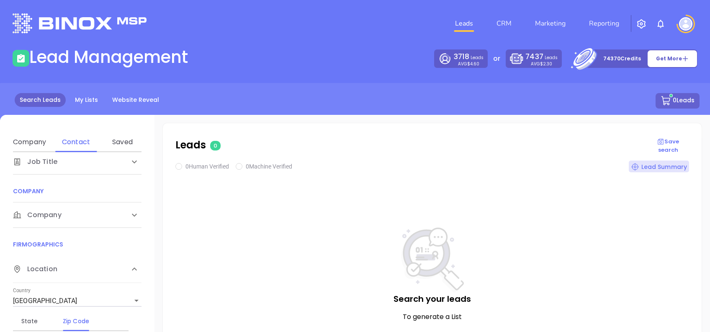
click at [76, 229] on div "Contact Name First Name Last Name Contact Email Work or Personal Email Job Leve…" at bounding box center [77, 284] width 154 height 264
click at [77, 219] on div "Company" at bounding box center [77, 214] width 129 height 25
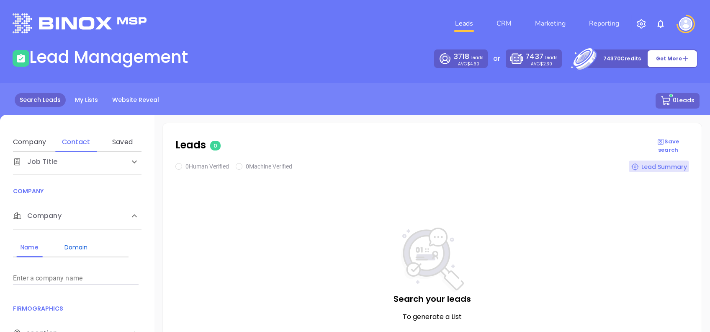
click at [83, 251] on div "Domain" at bounding box center [75, 247] width 33 height 10
click at [94, 285] on div "Name Domain Enter a company name Enter a company domain" at bounding box center [77, 260] width 129 height 62
paste input "mysuperiorinsurance.com"
type input "mysuperiorinsurance.com"
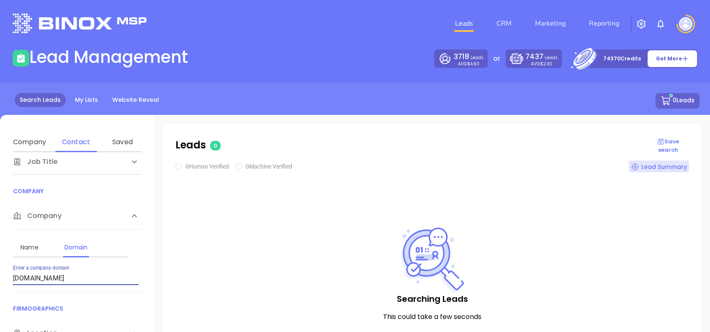
checkbox input "true"
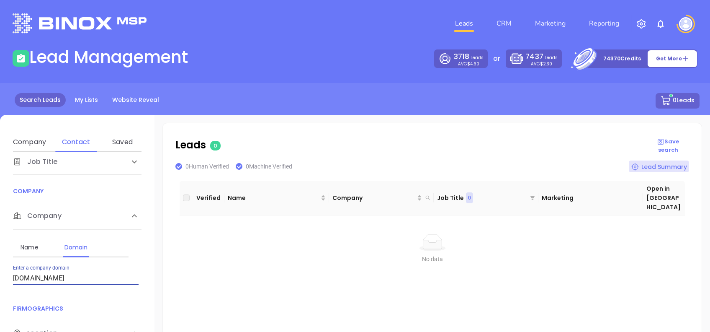
drag, startPoint x: 103, startPoint y: 277, endPoint x: 0, endPoint y: 288, distance: 103.6
click at [0, 290] on html "Leads CRM Marketing Reporting Financial Leads Leads Lead Management 3718 Leads …" at bounding box center [355, 166] width 710 height 332
paste input "boardtown"
drag, startPoint x: 104, startPoint y: 276, endPoint x: 0, endPoint y: 285, distance: 104.6
click at [0, 285] on html "Leads CRM Marketing Reporting Financial Leads Leads Lead Management 3718 Leads …" at bounding box center [355, 166] width 710 height 332
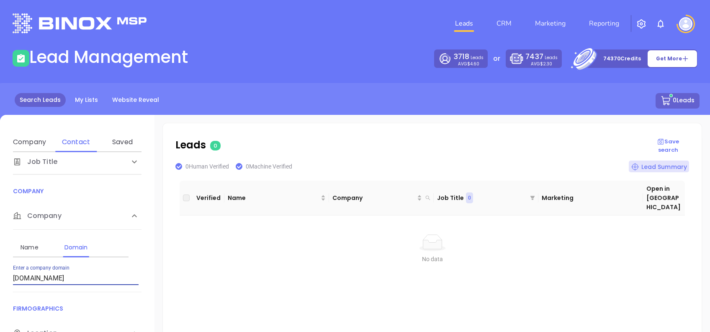
paste input "insurewithhometown"
type input "insurewithhometown.com"
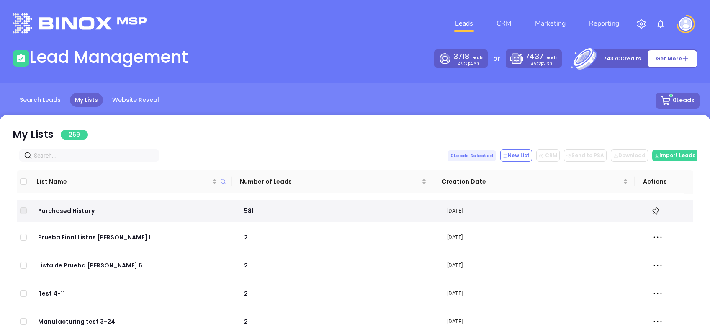
click at [49, 152] on input "text" at bounding box center [91, 155] width 114 height 9
paste input "mysuperiorinsurance.com"
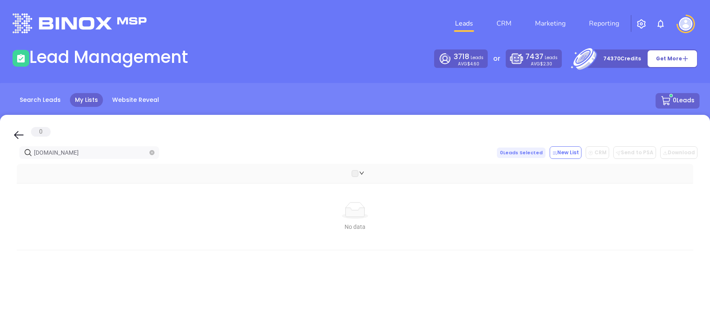
type input "mysuperiorinsurance.com"
click at [15, 132] on icon at bounding box center [19, 135] width 13 height 13
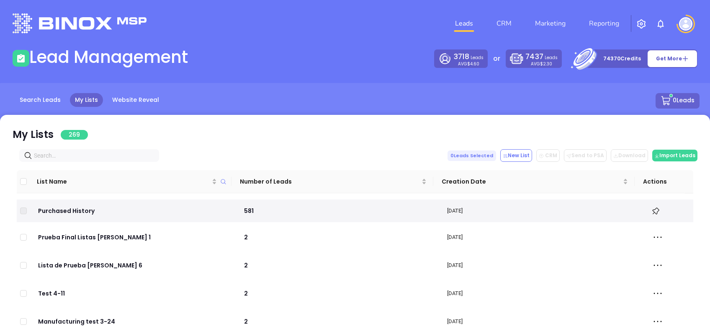
click at [76, 157] on input "text" at bounding box center [91, 155] width 114 height 9
paste input "boardtowninsurance.com"
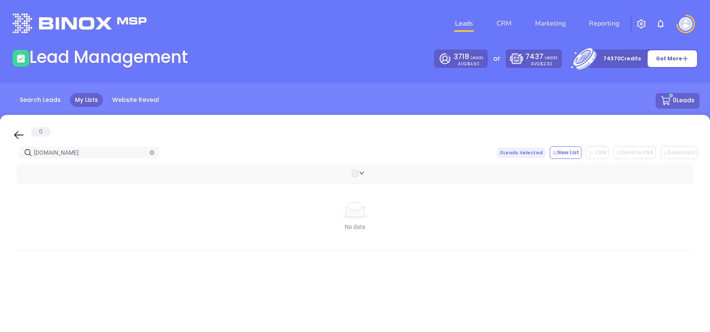
type input "boardtowninsurance.com"
click at [14, 136] on icon at bounding box center [19, 135] width 13 height 13
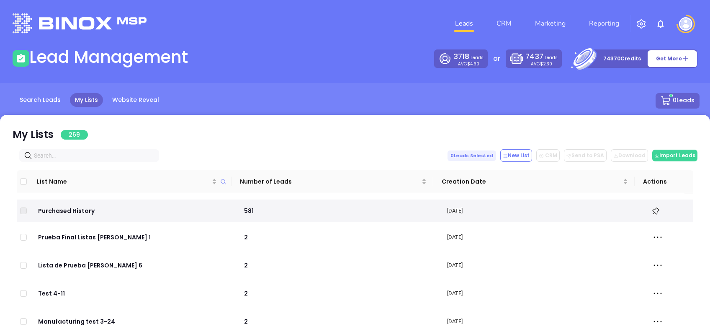
click at [56, 157] on input "text" at bounding box center [91, 155] width 114 height 9
paste input "insurewithhometown.com"
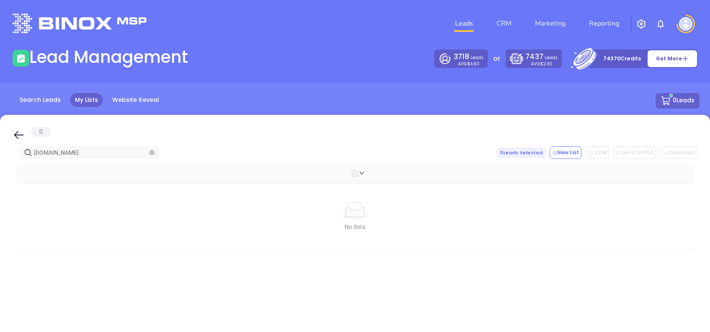
type input "insurewithhometown.com"
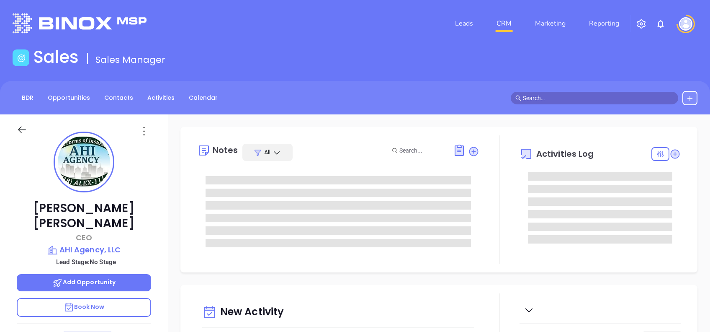
type input "[DATE]"
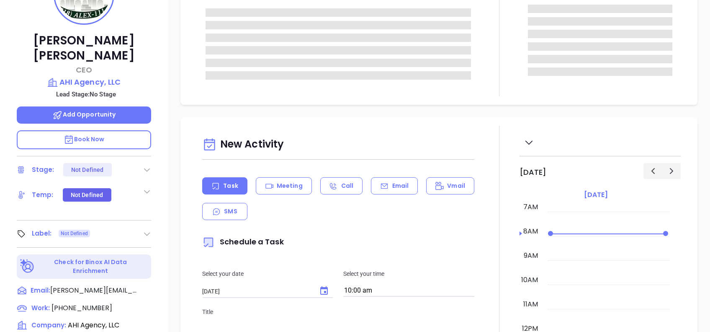
scroll to position [368, 0]
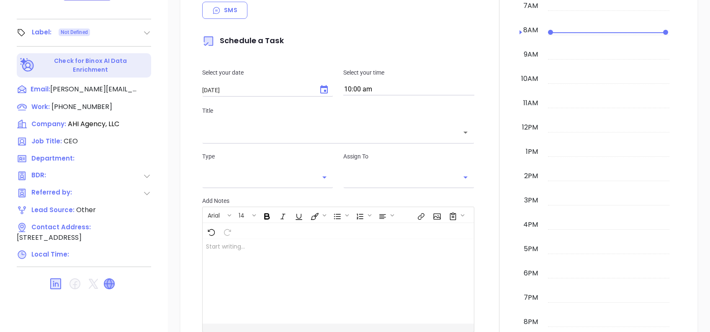
type input "[PERSON_NAME]"
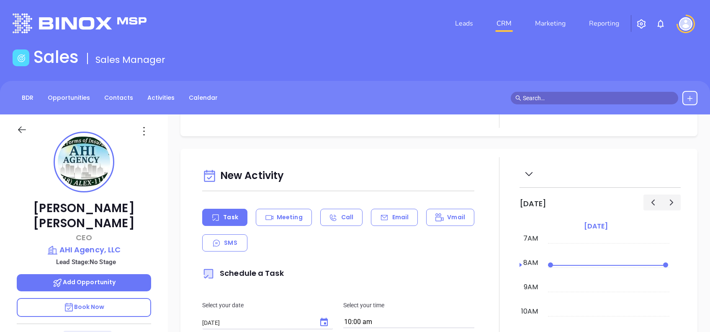
scroll to position [0, 0]
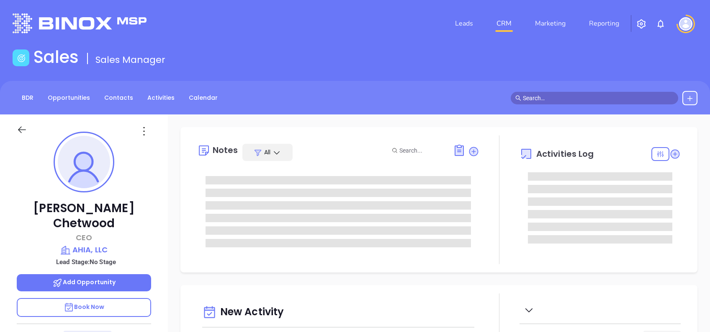
type input "[PERSON_NAME]"
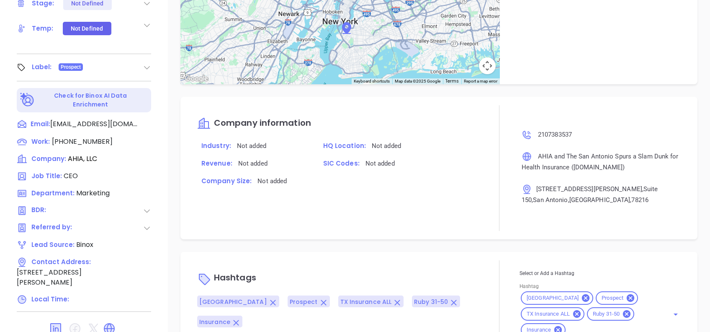
scroll to position [368, 0]
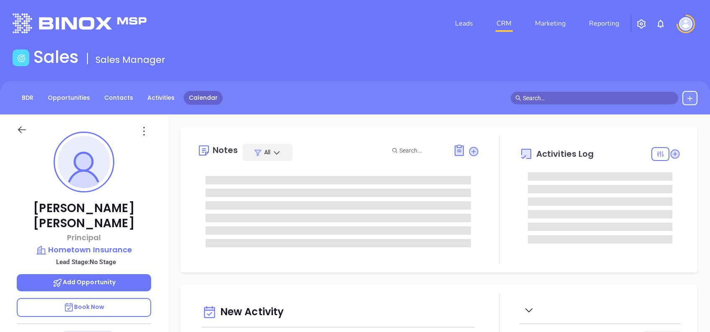
type input "[DATE]"
type input "[PERSON_NAME]"
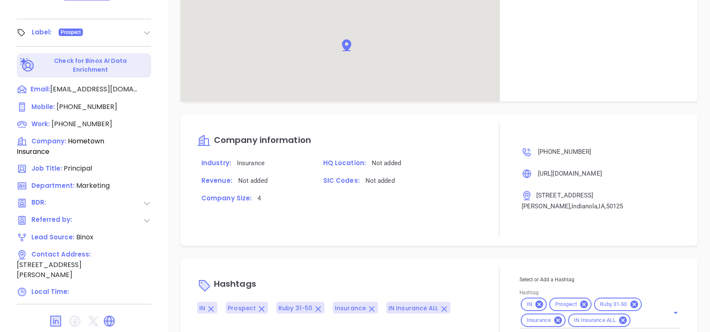
scroll to position [389, 0]
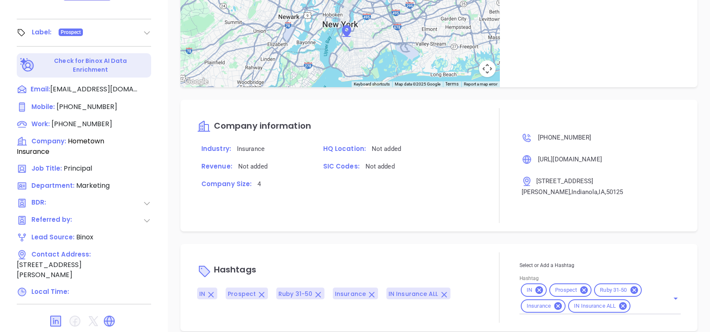
click at [620, 302] on icon at bounding box center [623, 306] width 8 height 8
click at [537, 286] on icon at bounding box center [539, 290] width 8 height 8
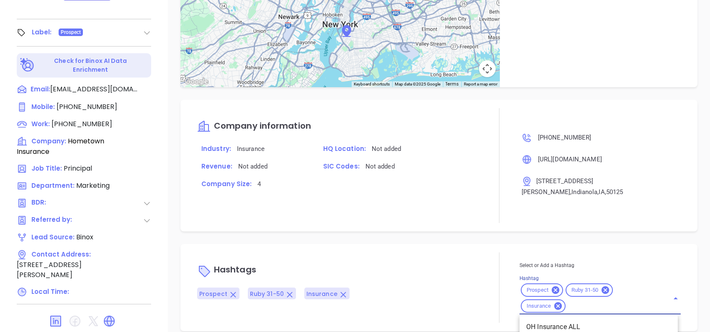
click at [585, 301] on input "Hashtag" at bounding box center [612, 306] width 90 height 10
type input "IA IN"
click at [594, 319] on li "IA Insurance ALL" at bounding box center [599, 326] width 158 height 15
type input "IA"
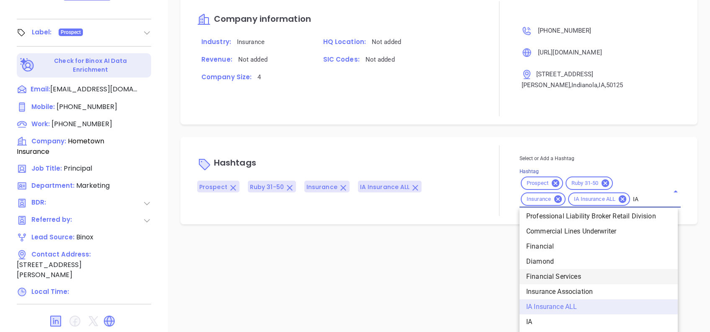
scroll to position [351, 0]
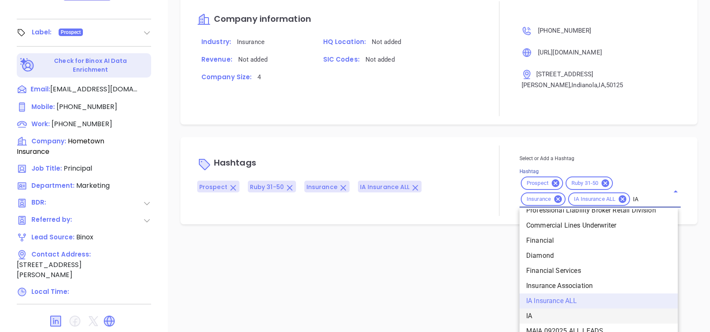
click at [541, 308] on li "IA" at bounding box center [599, 315] width 158 height 15
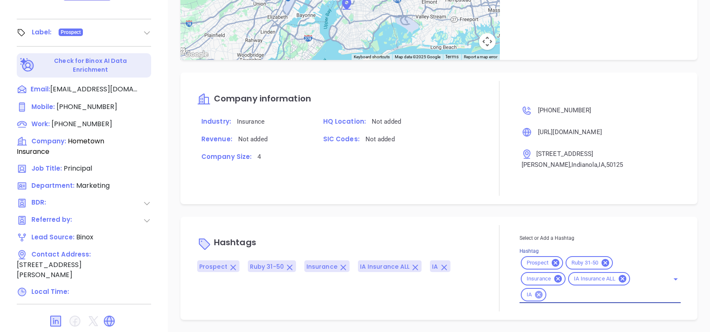
scroll to position [405, 0]
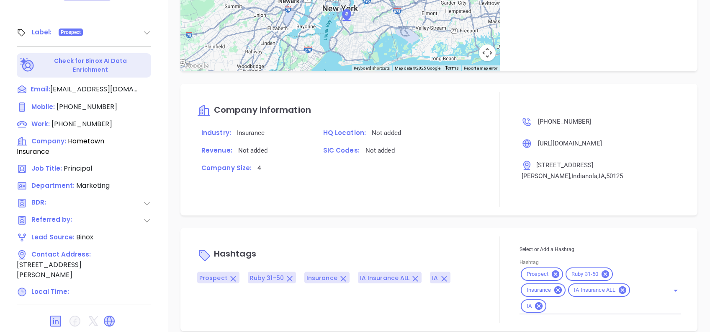
click at [472, 211] on div "Notes All [DATE] 21, 2025 11:30 AM [DATE] By [PERSON_NAME] has 3 locations in I…" at bounding box center [439, 39] width 542 height 586
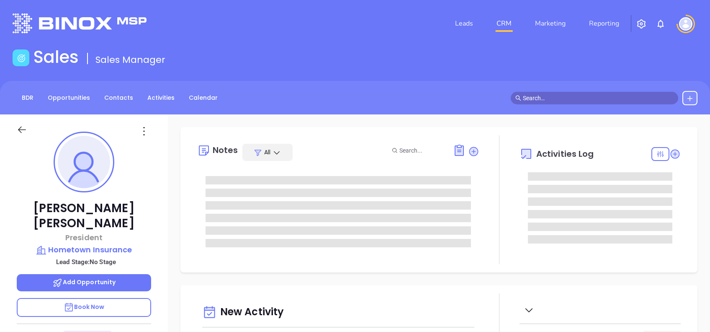
type input "[PERSON_NAME]"
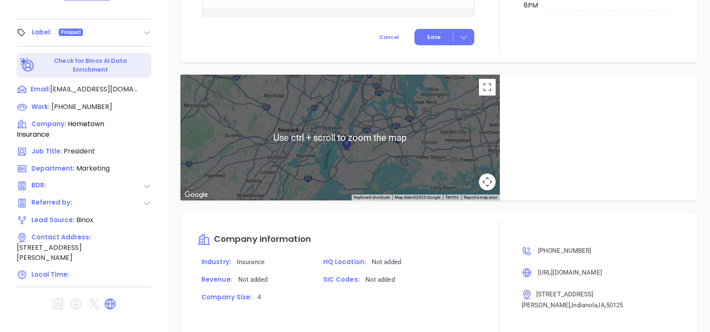
scroll to position [126, 0]
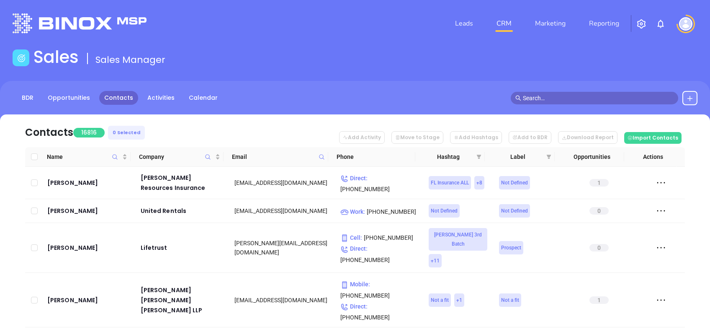
click at [689, 100] on icon at bounding box center [690, 98] width 7 height 7
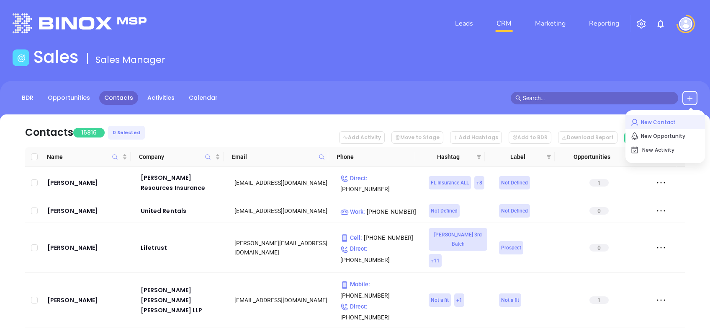
click at [664, 118] on p "New Contact" at bounding box center [665, 122] width 69 height 13
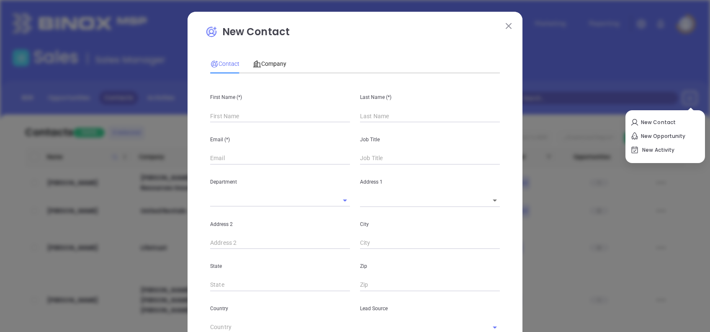
type input "Fourth Phone Call"
type input "1"
click at [299, 121] on input "text" at bounding box center [280, 116] width 140 height 13
type input "1"
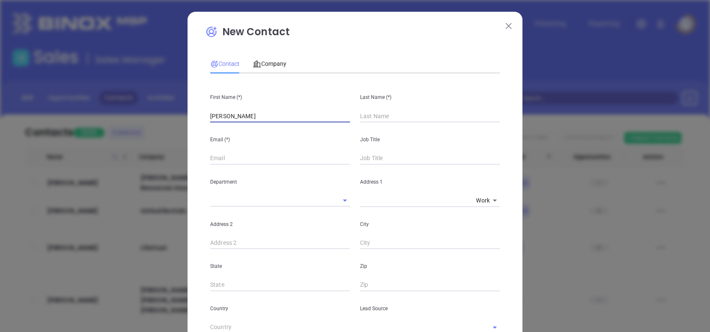
type input "Rebecca"
type input "Davis"
click at [268, 157] on input "text" at bounding box center [280, 158] width 140 height 13
paste input "rdavis@hometowninsagency.com"
type input "rdavis@hometowninsagency.com"
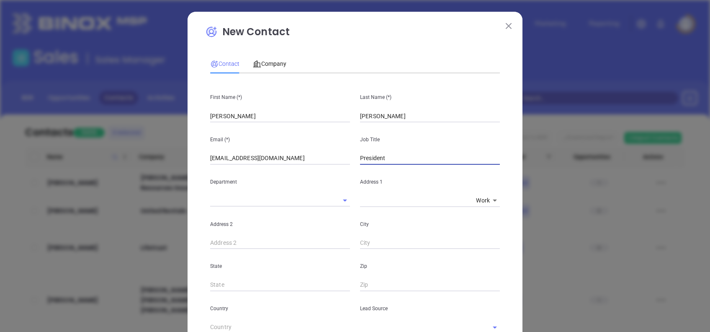
type input "President"
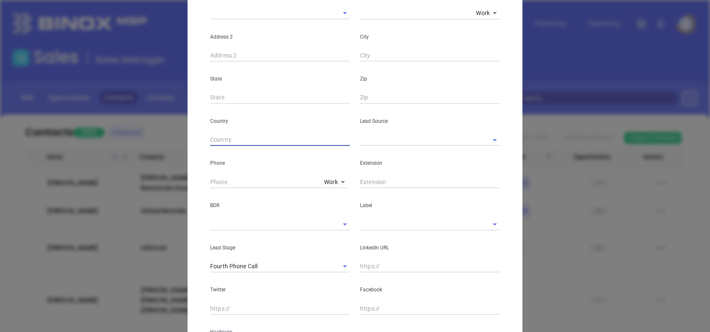
scroll to position [223, 0]
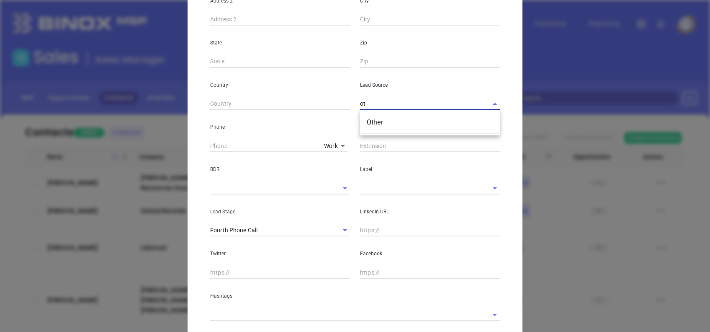
type input "o"
click at [415, 138] on li "Google Search" at bounding box center [430, 137] width 140 height 15
type input "Google Search"
type input "( ) -"
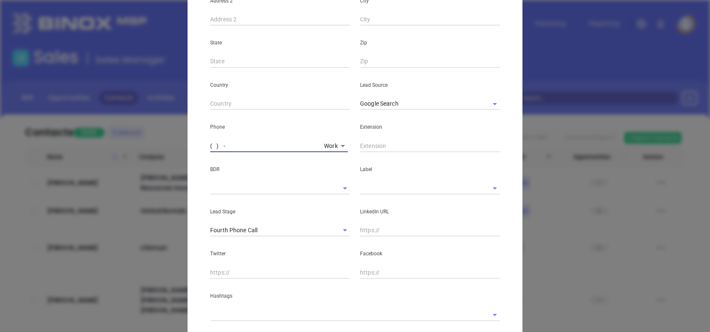
click at [210, 145] on input "( ) -" at bounding box center [265, 145] width 111 height 13
paste input "662) 370-7000"
type input "(662) 370-7000"
click at [377, 192] on input "text" at bounding box center [418, 188] width 116 height 12
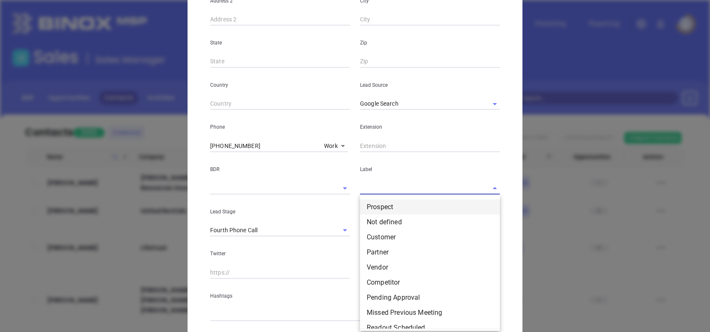
click at [391, 208] on li "Prospect" at bounding box center [430, 206] width 140 height 15
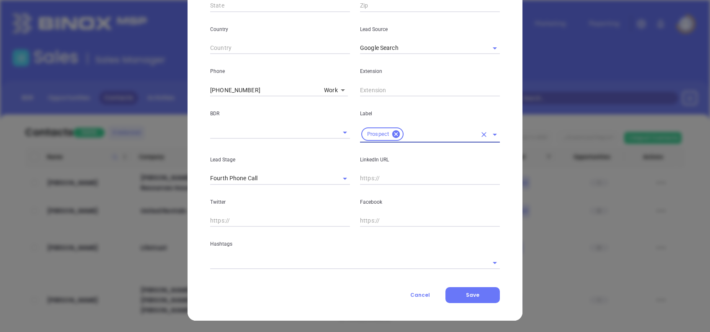
scroll to position [279, 0]
click at [378, 180] on input "text" at bounding box center [430, 178] width 140 height 13
paste input "www.linkedin.com/in/rebecca-davis-676107113/"
type input "www.linkedin.com/in/rebecca-davis-676107113/"
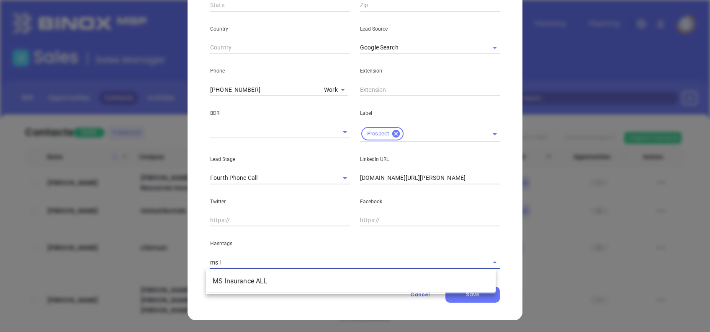
type input "ms in"
click at [281, 275] on li "MS Insurance ALL" at bounding box center [351, 280] width 290 height 15
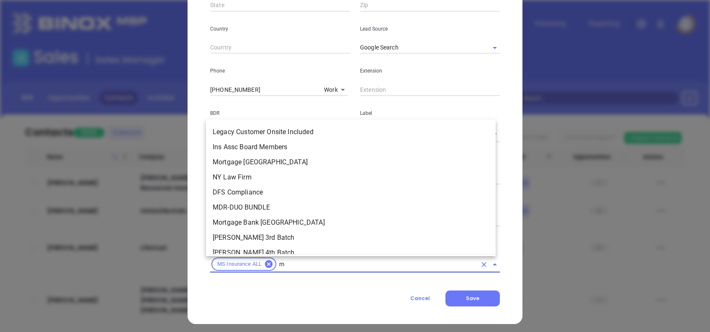
type input "ms"
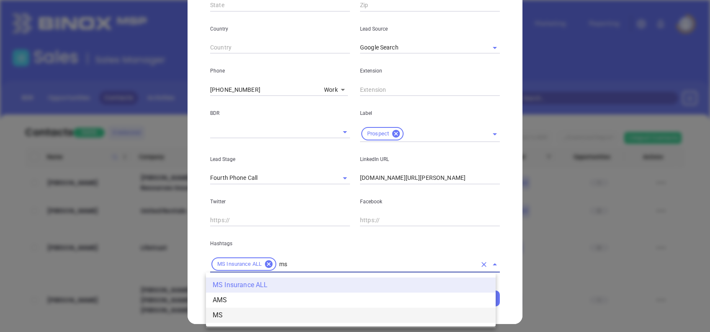
click at [263, 315] on li "MS" at bounding box center [351, 314] width 290 height 15
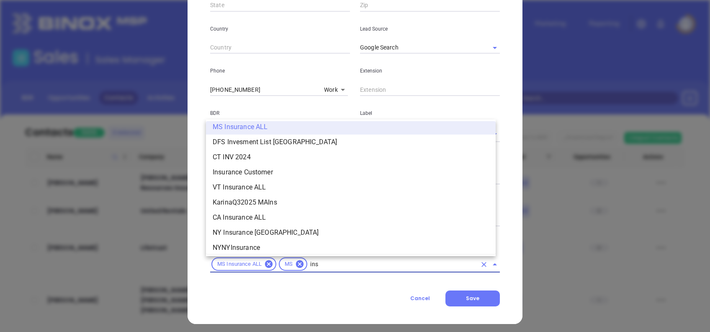
scroll to position [427, 0]
type input "insurance"
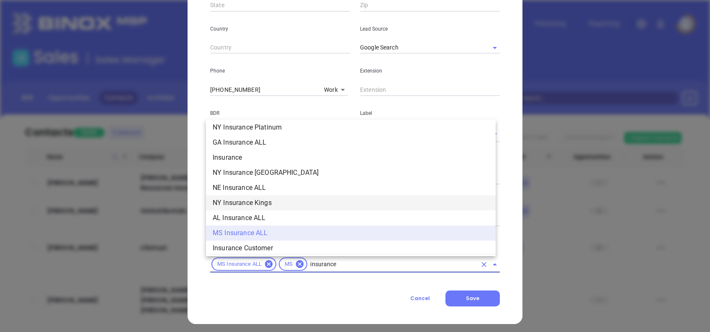
scroll to position [289, 0]
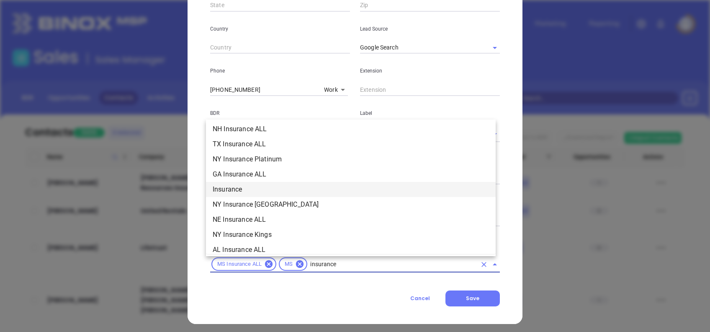
click at [262, 193] on li "Insurance" at bounding box center [351, 189] width 290 height 15
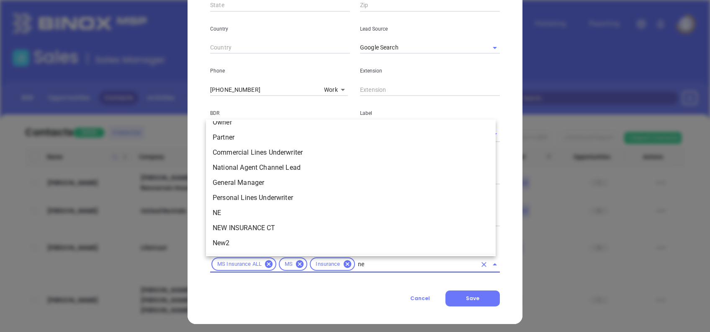
scroll to position [0, 0]
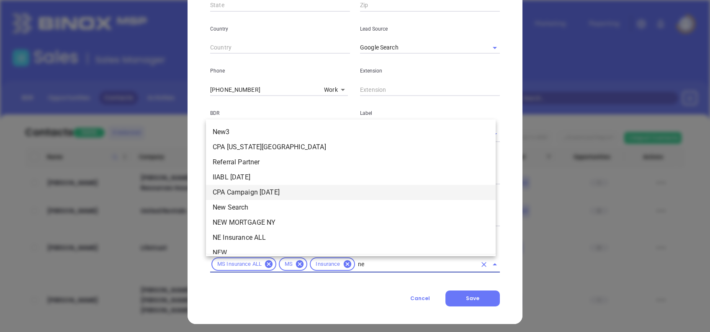
type input "new"
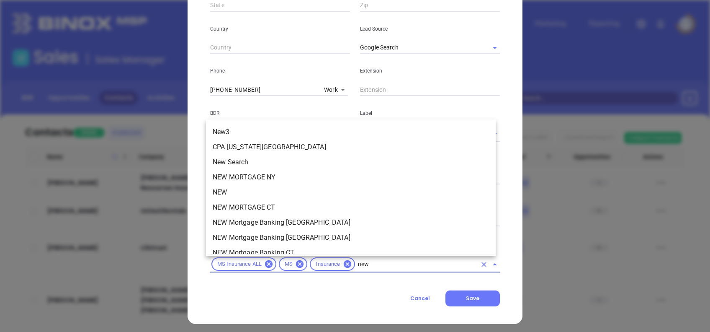
click at [235, 198] on li "NEW" at bounding box center [351, 192] width 290 height 15
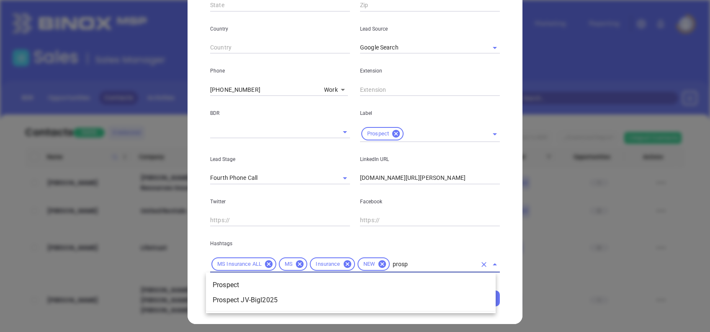
type input "prospe"
click at [252, 283] on li "Prospect" at bounding box center [351, 284] width 290 height 15
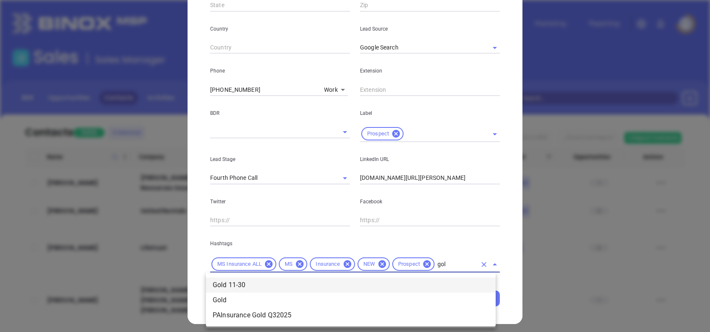
type input "gold"
click at [284, 281] on li "Gold 11-30" at bounding box center [351, 284] width 290 height 15
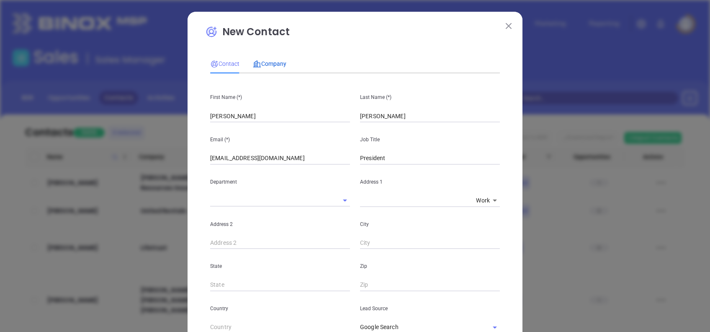
drag, startPoint x: 265, startPoint y: 62, endPoint x: 269, endPoint y: 71, distance: 10.5
click at [265, 62] on span "Company" at bounding box center [269, 63] width 33 height 7
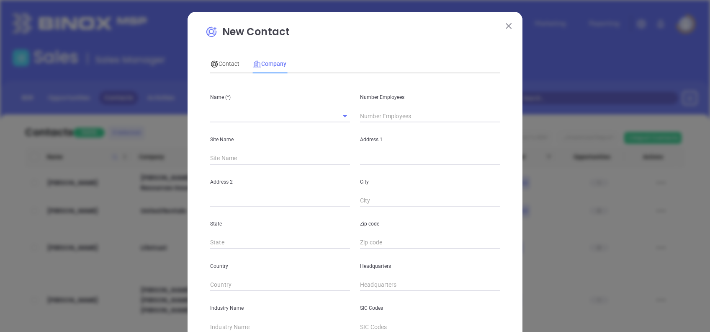
click at [376, 114] on input "text" at bounding box center [430, 116] width 140 height 13
click at [386, 109] on div "Number Employees" at bounding box center [430, 101] width 150 height 42
type input "12"
click at [394, 46] on div "New Contact Contact Company First Name (*) Rebecca Last Name (*) Davis Email (*…" at bounding box center [355, 237] width 300 height 427
click at [273, 116] on input "text" at bounding box center [268, 116] width 116 height 12
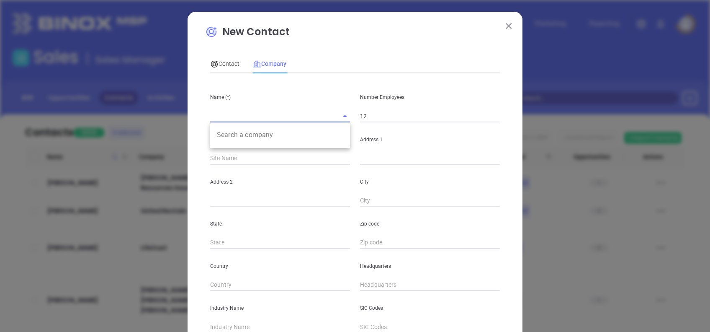
paste input "Hometown Insurance Agency"
type input "Hometown Insurance Agency"
click at [391, 152] on input "text" at bounding box center [430, 158] width 140 height 13
paste input "410 Main Street Suite 6 Columbus, MS 39701"
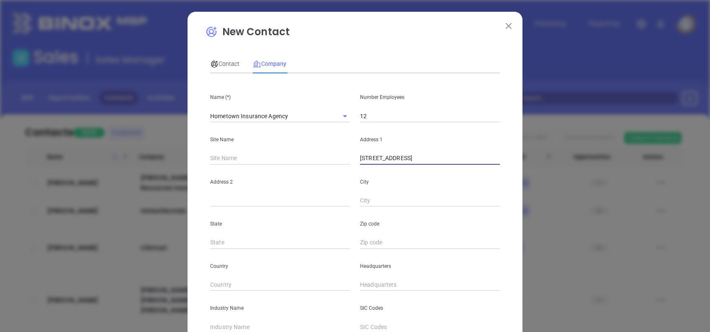
drag, startPoint x: 468, startPoint y: 157, endPoint x: 462, endPoint y: 155, distance: 5.6
click at [489, 154] on input "410 Main Street Suite 6 Columbus, MS 39701" at bounding box center [430, 158] width 140 height 13
drag, startPoint x: 459, startPoint y: 156, endPoint x: 498, endPoint y: 155, distance: 38.5
click at [498, 155] on div "Address 1 410 Main Street Suite 6 Columbus, MS 39701" at bounding box center [430, 143] width 150 height 42
type input "410 Main Street Suite 6 Columbus, MS"
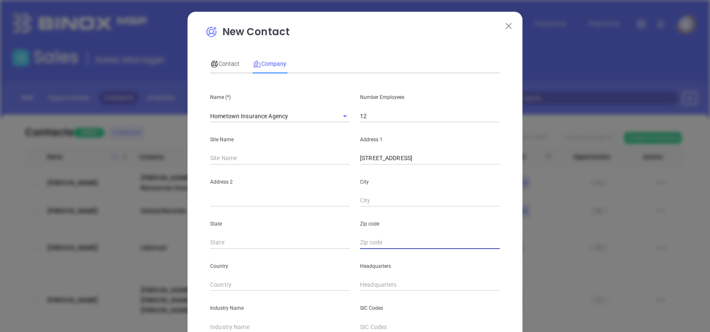
click at [382, 241] on input "text" at bounding box center [430, 242] width 140 height 13
paste input "39701"
type input "39701"
drag, startPoint x: 459, startPoint y: 158, endPoint x: 446, endPoint y: 162, distance: 13.5
click at [446, 162] on input "410 Main Street Suite 6 Columbus, MS" at bounding box center [430, 158] width 140 height 13
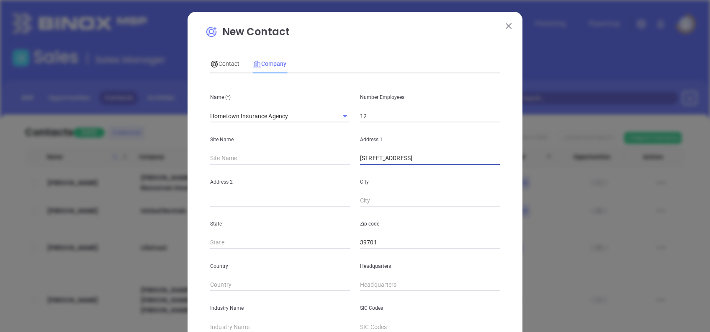
type input "410 Main Street Suite 6"
click at [394, 203] on input "text" at bounding box center [430, 200] width 140 height 13
paste input "Columbus"
type input "Columbus"
click at [439, 159] on input "410 Main Street Suite 6" at bounding box center [430, 158] width 140 height 13
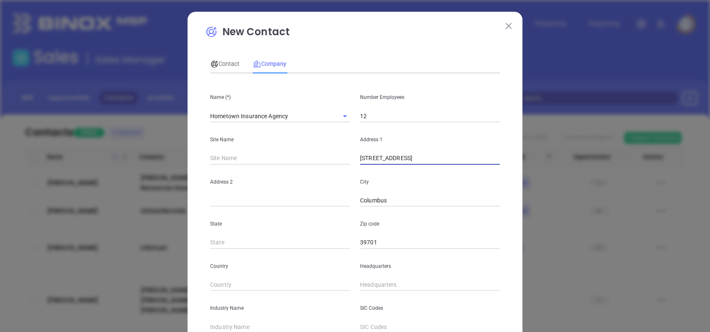
type input "410 Main Street"
click at [284, 200] on input "text" at bounding box center [280, 200] width 140 height 13
paste input "Suite 6"
type input "Suite 6"
click at [449, 157] on input "410 Main Street" at bounding box center [430, 158] width 140 height 13
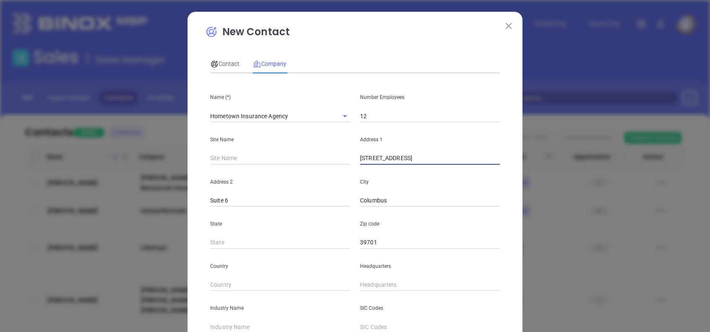
type input "410 Main Street"
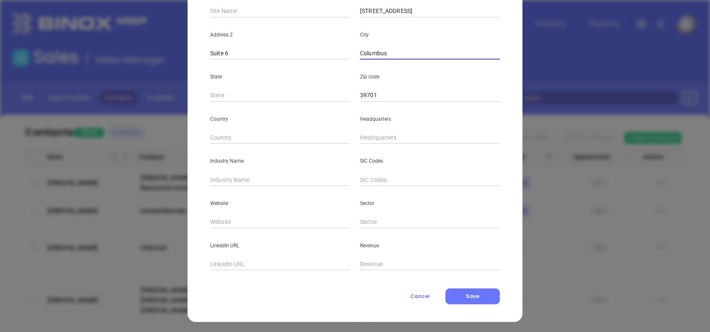
scroll to position [149, 0]
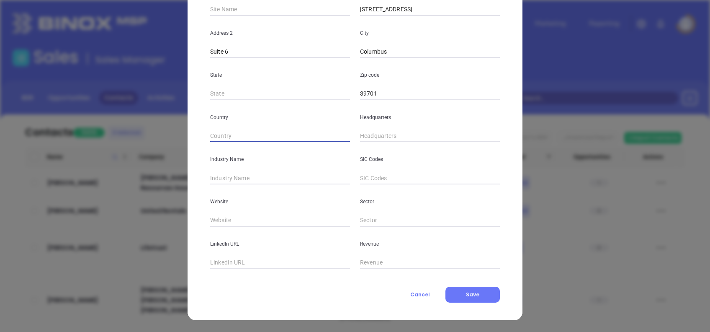
type input "( ) -"
click at [360, 134] on input "( ) -" at bounding box center [430, 136] width 140 height 13
paste input "662) 370-7000"
type input "(662) 370-7000"
type input "Insurance"
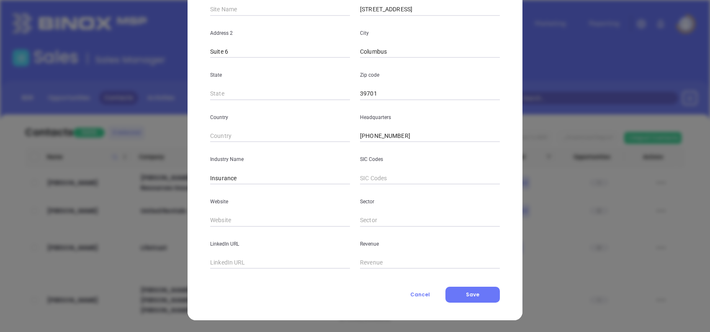
click at [257, 222] on input "text" at bounding box center [280, 220] width 140 height 13
paste input "https://insurewithhometown.com/"
type input "https://insurewithhometown.com/"
click at [288, 261] on input "text" at bounding box center [280, 262] width 140 height 13
paste input "www.linkedin.com/company/hometowninsurance/"
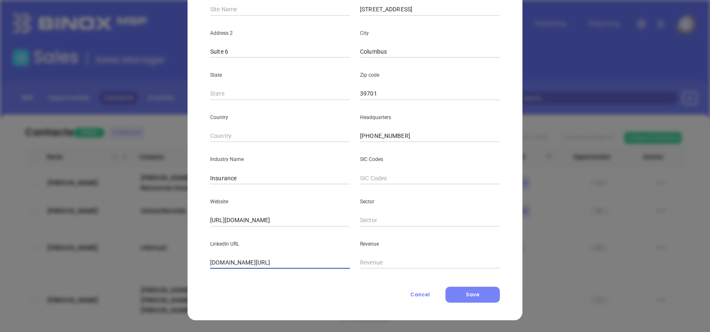
type input "www.linkedin.com/company/hometowninsurance/"
click at [456, 295] on button "Save" at bounding box center [472, 294] width 54 height 16
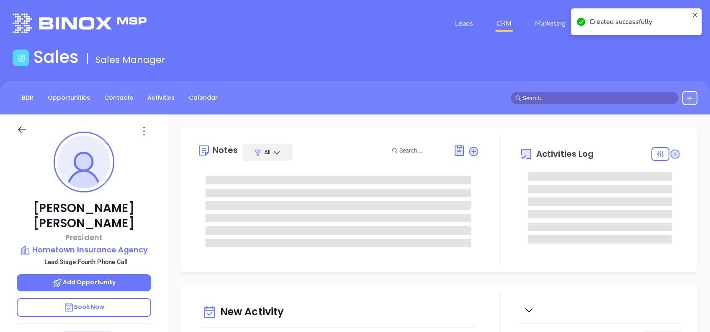
type input "10/15/2025"
type input "Alejandra Lara"
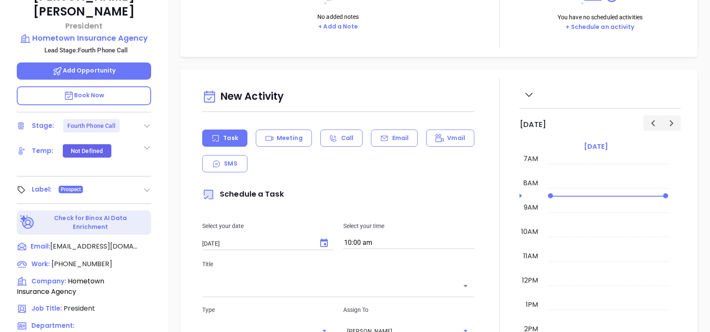
scroll to position [223, 0]
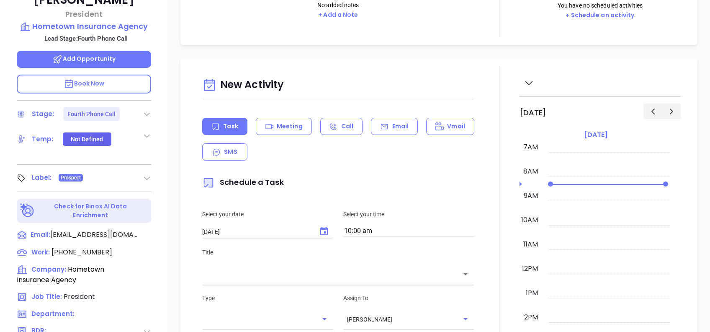
click at [147, 110] on icon at bounding box center [147, 114] width 8 height 8
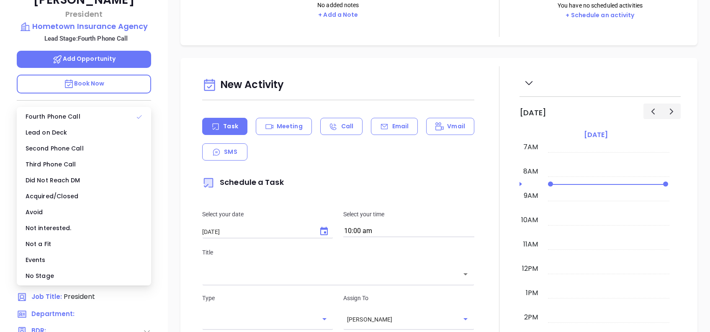
click at [89, 272] on div "No Stage" at bounding box center [83, 276] width 131 height 16
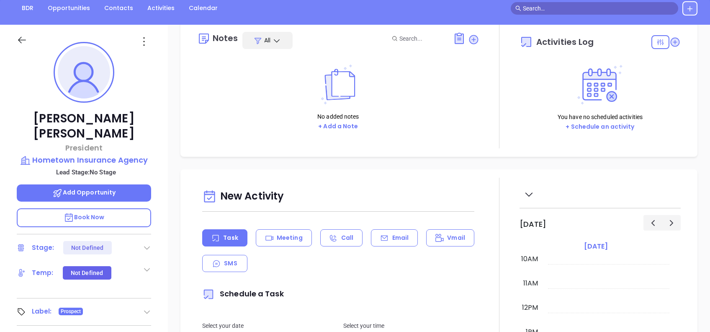
scroll to position [0, 0]
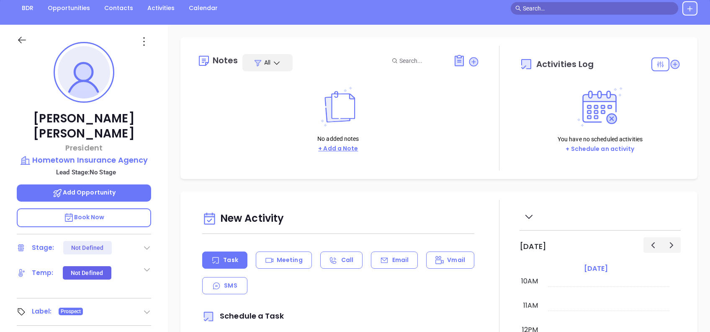
click at [346, 150] on button "+ Add a Note" at bounding box center [338, 149] width 45 height 10
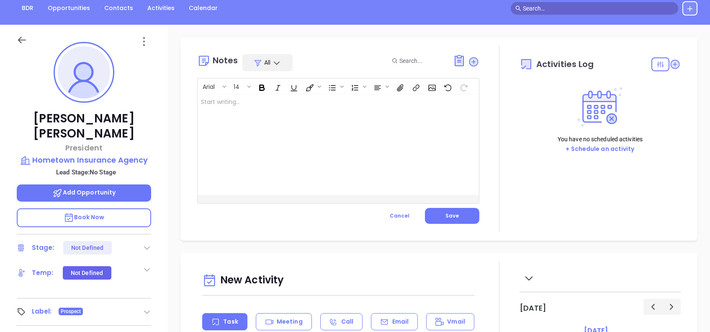
click at [352, 143] on div at bounding box center [329, 144] width 262 height 100
click at [332, 155] on div at bounding box center [329, 144] width 262 height 100
click at [464, 219] on button "Save" at bounding box center [452, 216] width 54 height 16
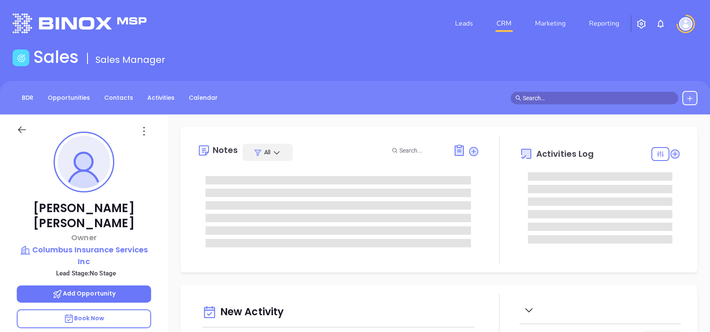
type input "[DATE]"
type input "[PERSON_NAME]"
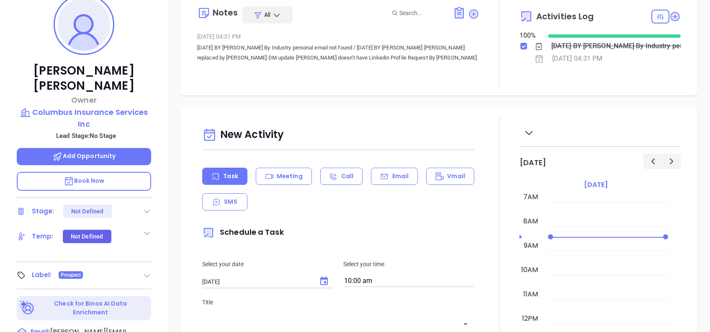
scroll to position [0, 0]
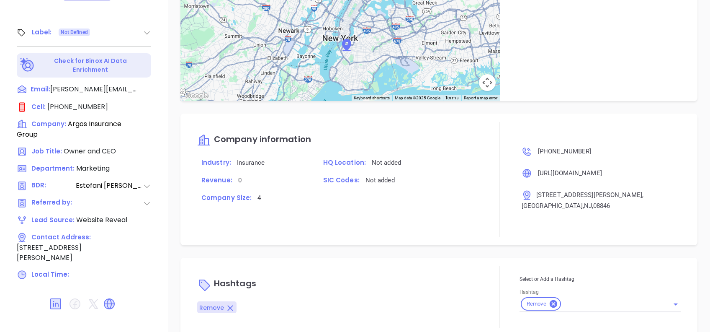
scroll to position [15, 0]
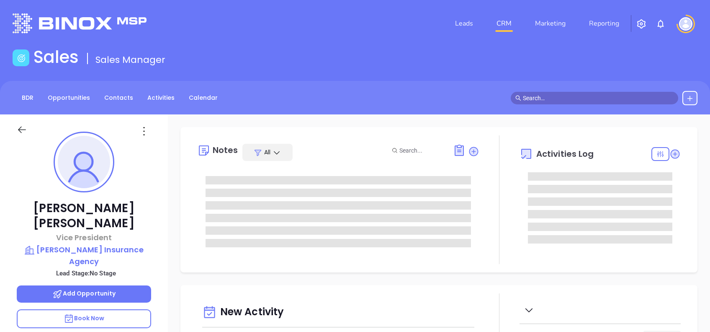
type input "10/15/2025"
type input "Alejandra Lara"
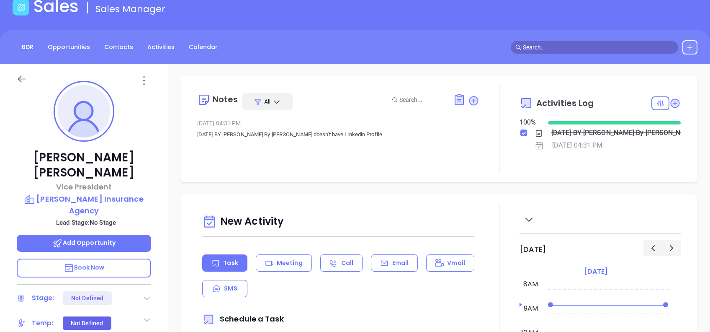
scroll to position [33, 0]
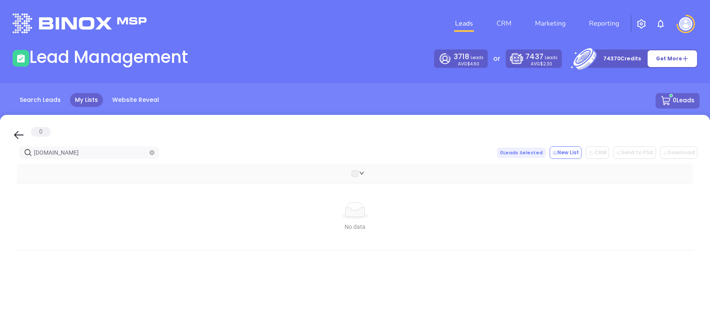
drag, startPoint x: 14, startPoint y: 131, endPoint x: 75, endPoint y: 156, distance: 65.7
click at [15, 130] on icon at bounding box center [19, 135] width 13 height 13
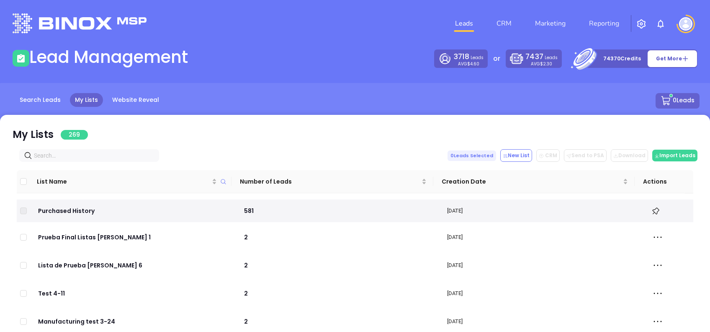
click at [78, 155] on input "text" at bounding box center [91, 155] width 114 height 9
paste input "[DOMAIN_NAME]"
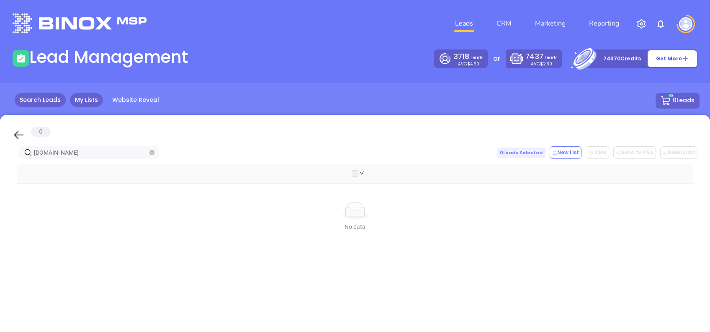
type input "virtualofficesolutionsllc.com"
click at [50, 104] on link "Search Leads" at bounding box center [40, 100] width 51 height 14
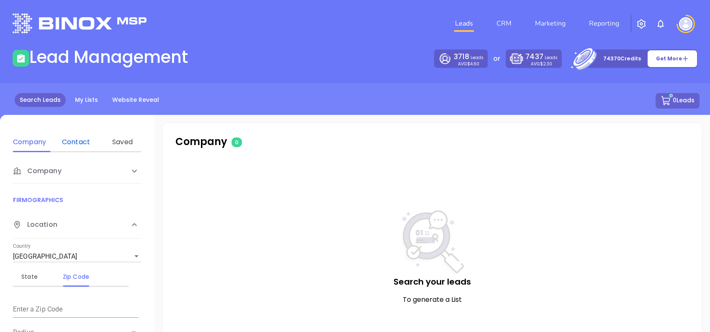
click at [82, 147] on div "Contact" at bounding box center [75, 142] width 33 height 10
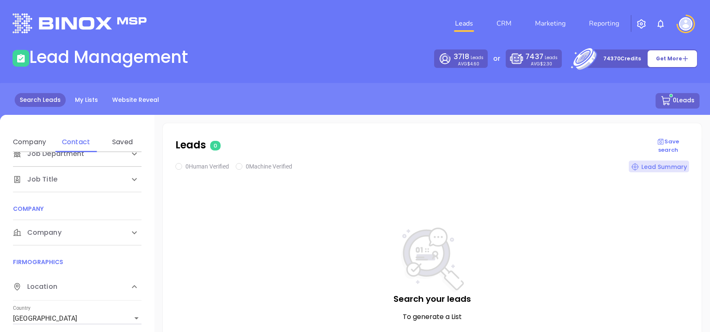
scroll to position [111, 0]
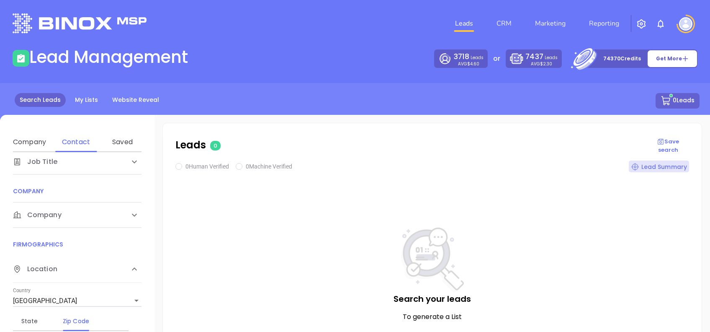
click at [54, 206] on div "Company" at bounding box center [77, 214] width 129 height 25
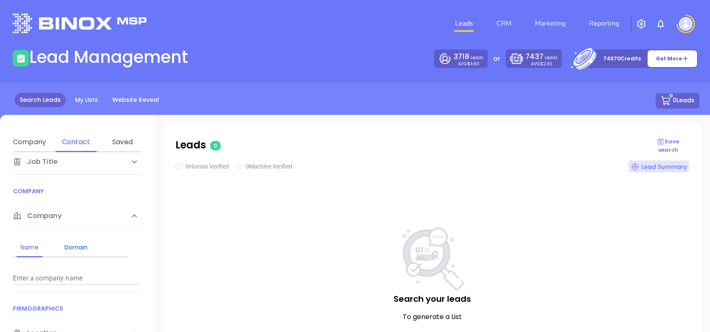
drag, startPoint x: 84, startPoint y: 247, endPoint x: 88, endPoint y: 259, distance: 13.4
click at [84, 247] on div "Domain" at bounding box center [75, 247] width 33 height 10
click at [97, 276] on input "Enter a company name" at bounding box center [76, 277] width 126 height 13
paste input "virtualofficesolutionsllc.com"
type input "virtualofficesolutionsllc.com"
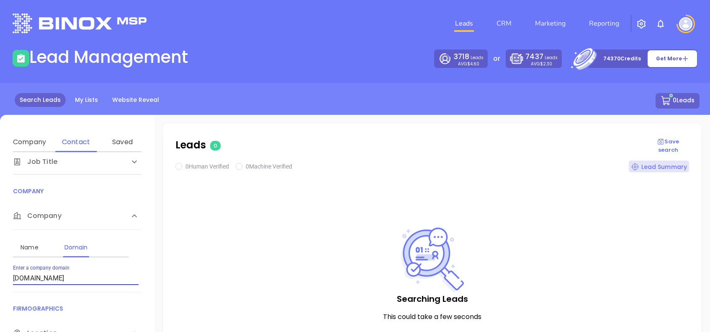
checkbox input "true"
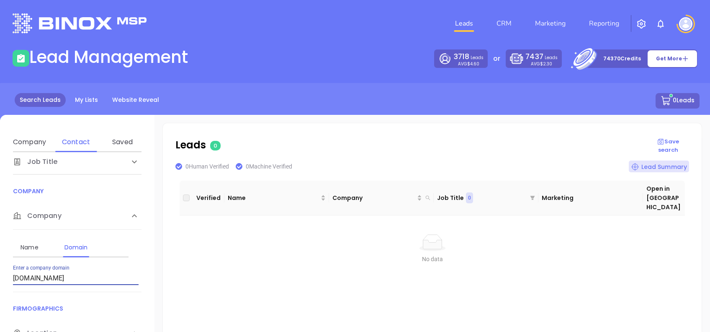
drag, startPoint x: 110, startPoint y: 279, endPoint x: -3, endPoint y: 291, distance: 112.8
click at [0, 291] on html "Leads CRM Marketing Reporting Financial Leads Leads Lead Management 3718 Leads …" at bounding box center [355, 166] width 710 height 332
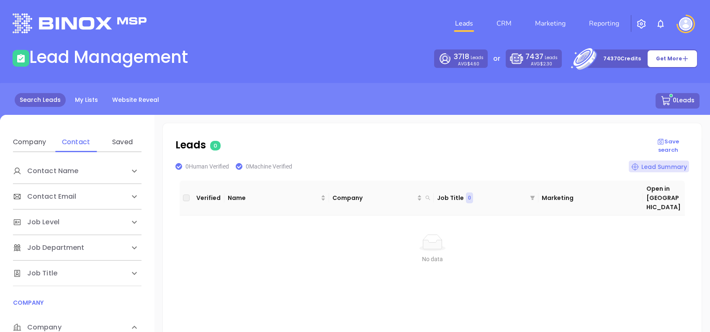
scroll to position [111, 0]
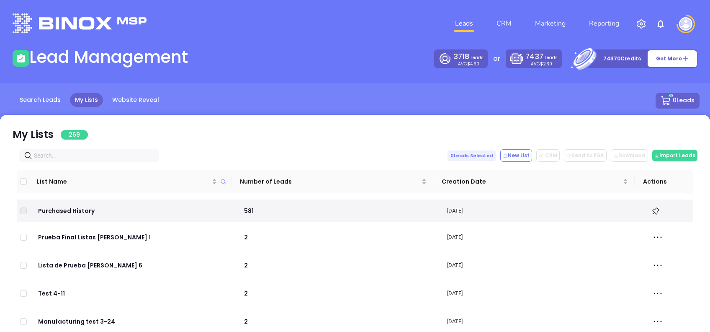
click at [64, 151] on input "text" at bounding box center [91, 155] width 114 height 9
paste input "[DOMAIN_NAME]"
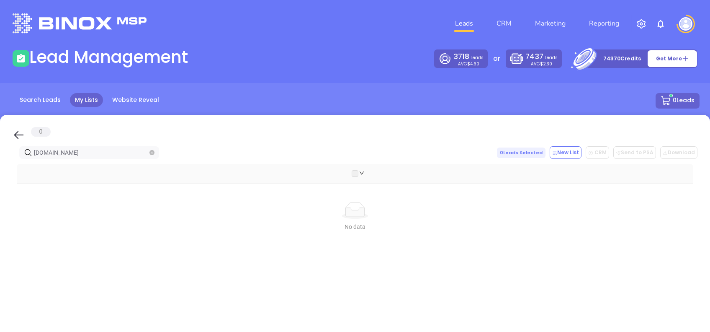
type input "[DOMAIN_NAME]"
click at [12, 137] on div "0 [DOMAIN_NAME] 0 Leads Selected New List CRM Send to PSA Download Download2 No…" at bounding box center [355, 282] width 710 height 335
click at [17, 135] on icon at bounding box center [19, 135] width 13 height 13
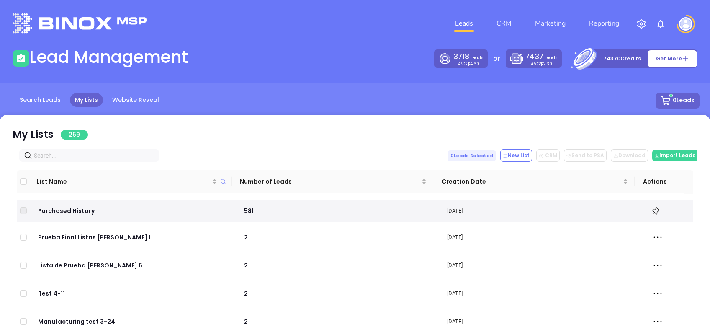
drag, startPoint x: 121, startPoint y: 163, endPoint x: 114, endPoint y: 157, distance: 9.2
click at [114, 158] on div "My Lists 269 0 Leads Selected New List CRM Send to PSA Download Download2 Impor…" at bounding box center [355, 282] width 710 height 335
click at [114, 157] on input "text" at bounding box center [91, 155] width 114 height 9
paste input "southernmagnoliains.com"
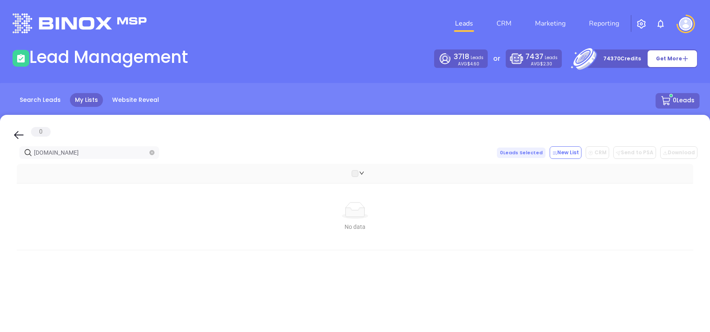
type input "southernmagnoliains.com"
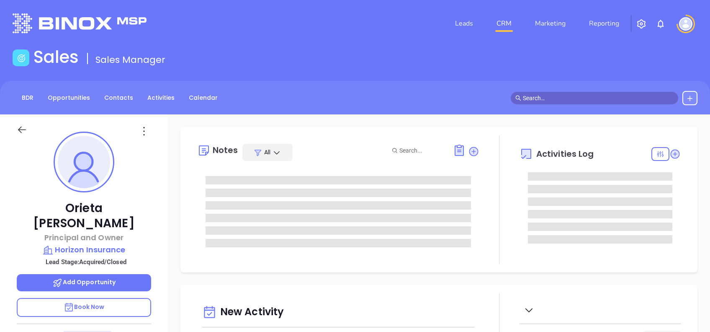
type input "[PERSON_NAME]"
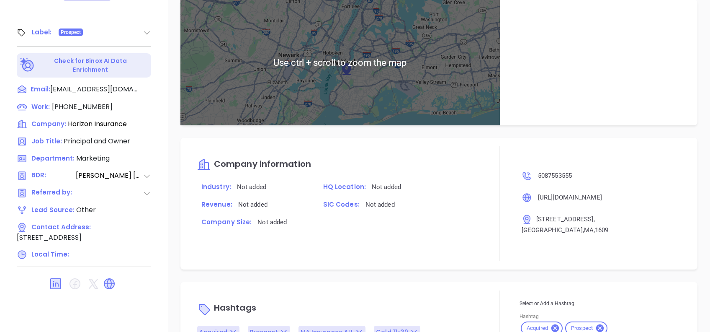
scroll to position [561, 0]
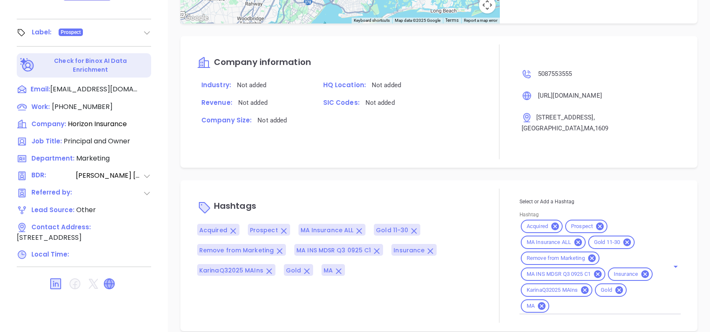
drag, startPoint x: 103, startPoint y: 260, endPoint x: 111, endPoint y: 266, distance: 9.6
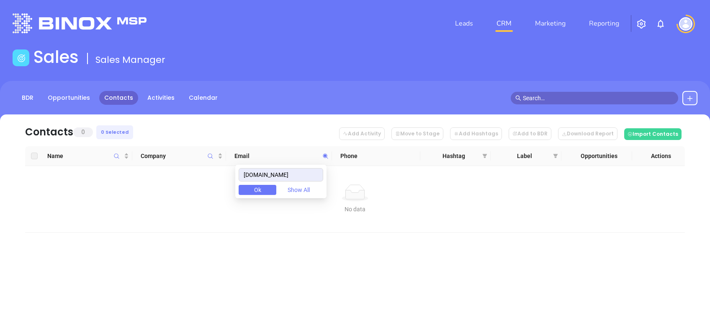
drag, startPoint x: 302, startPoint y: 173, endPoint x: 206, endPoint y: 183, distance: 96.4
click at [206, 183] on body "Leads CRM Marketing Reporting Financial Leads Leads Sales Sales Manager BDR Opp…" at bounding box center [355, 166] width 710 height 332
drag, startPoint x: 315, startPoint y: 171, endPoint x: 105, endPoint y: 152, distance: 211.0
click at [108, 153] on body "Leads CRM Marketing Reporting Financial Leads Leads Sales Sales Manager BDR Opp…" at bounding box center [355, 166] width 710 height 332
click at [315, 173] on input "[DOMAIN_NAME]" at bounding box center [281, 174] width 85 height 13
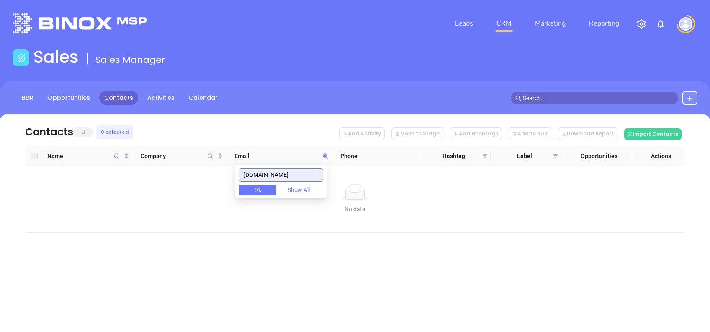
paste input "oaktrustinsurance"
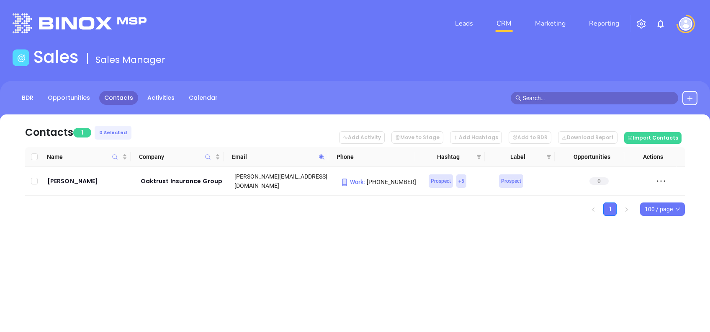
click at [321, 154] on icon at bounding box center [322, 157] width 6 height 6
paste input "soundinsurance.biz"
click at [322, 157] on icon at bounding box center [322, 157] width 6 height 6
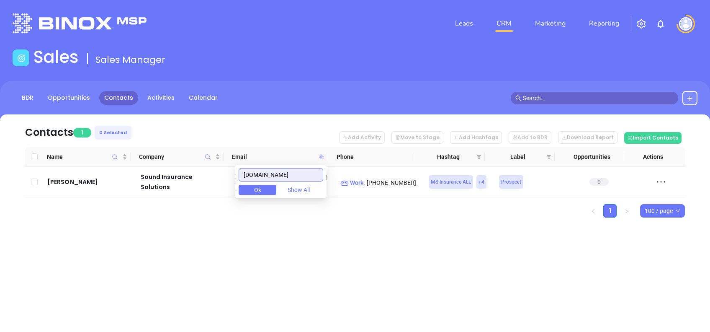
paste input "usselectinsurance.com"
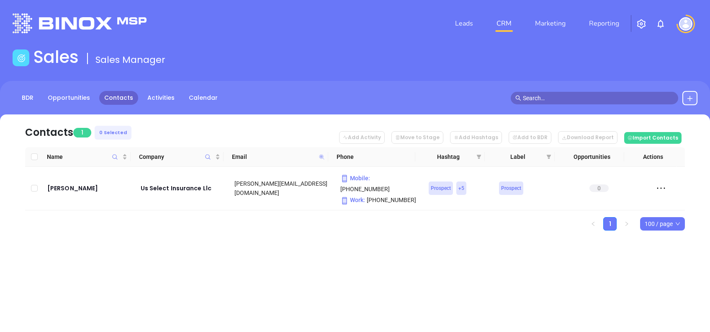
click at [323, 157] on icon at bounding box center [321, 156] width 5 height 5
paste input "southernmagnoliains"
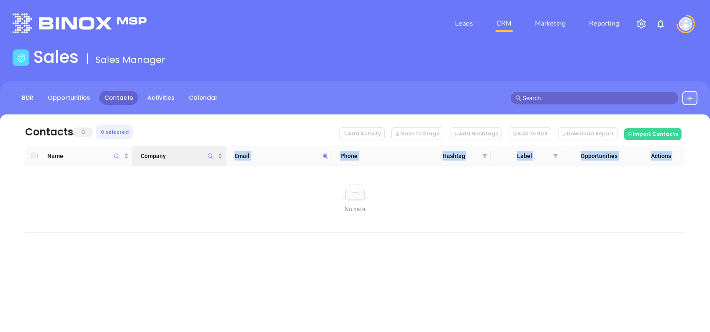
drag, startPoint x: 224, startPoint y: 165, endPoint x: 217, endPoint y: 165, distance: 6.7
click at [217, 165] on div "Name Company Email Phone Hashtag Label Opportunities Actions No data No data" at bounding box center [355, 189] width 660 height 86
click at [328, 154] on icon at bounding box center [325, 156] width 6 height 6
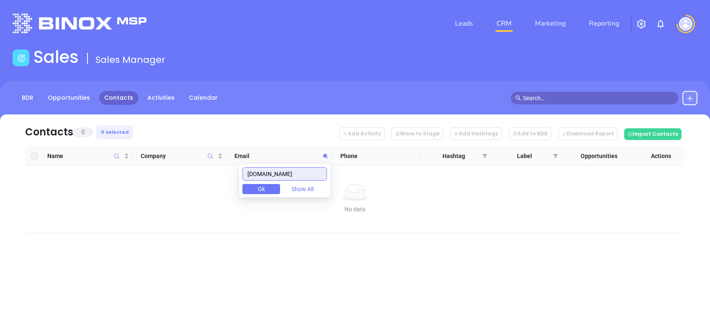
paste input "burkeinsuranceservice"
type input "burkeinsuranceservice.com"
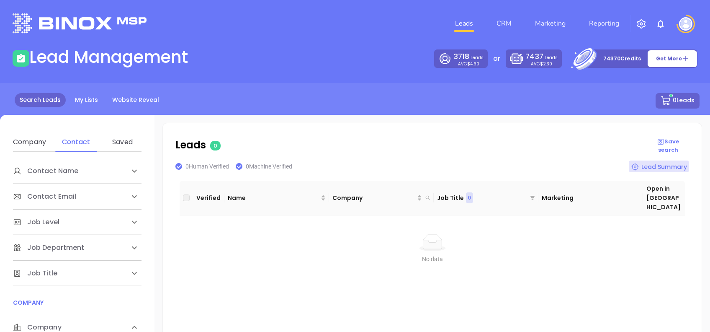
scroll to position [111, 0]
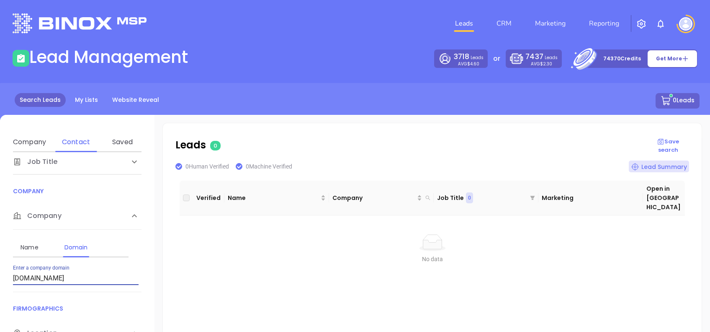
drag, startPoint x: 117, startPoint y: 278, endPoint x: 0, endPoint y: 285, distance: 117.0
click at [0, 285] on html "Leads CRM Marketing Reporting Financial Leads Leads Lead Management 3718 Leads …" at bounding box center [355, 166] width 710 height 332
paste input "diazinsurancesvcs"
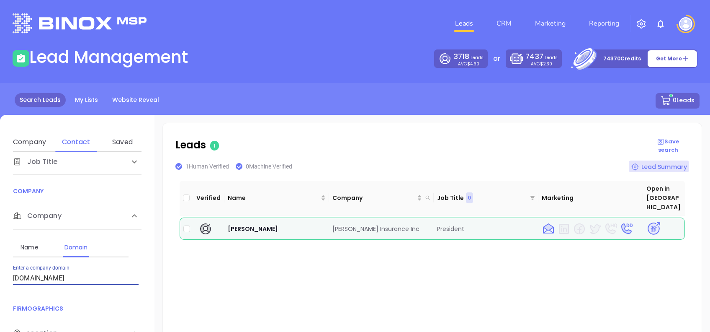
drag, startPoint x: 89, startPoint y: 276, endPoint x: -3, endPoint y: 276, distance: 91.3
click at [0, 276] on html "Leads CRM Marketing Reporting Financial Leads Leads Lead Management 3718 Leads …" at bounding box center [355, 166] width 710 height 332
paste input "southernmagnoliain"
type input "[DOMAIN_NAME]"
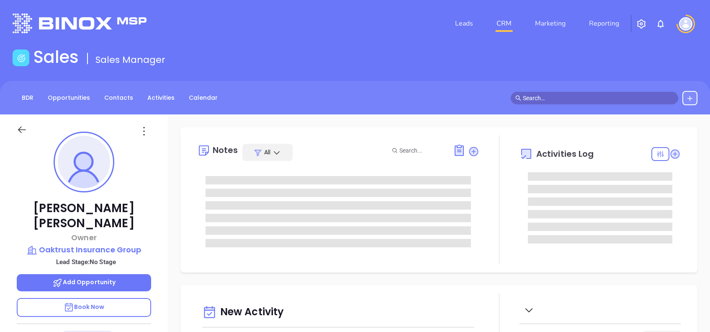
type input "[DATE]"
type input "[PERSON_NAME]"
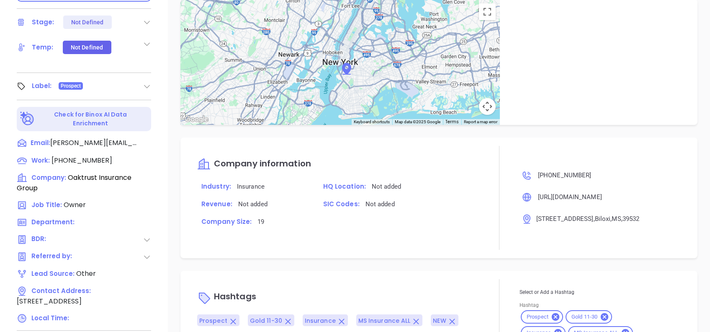
scroll to position [368, 0]
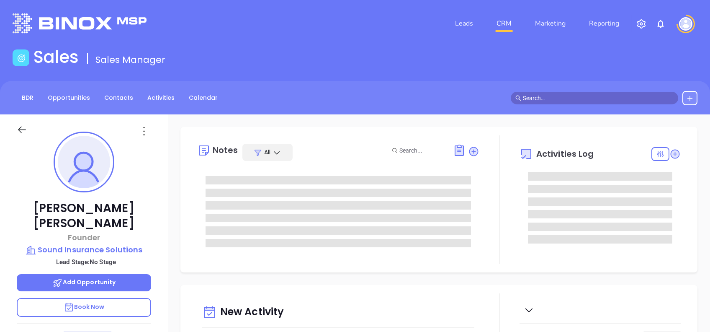
type input "[DATE]"
type input "[PERSON_NAME]"
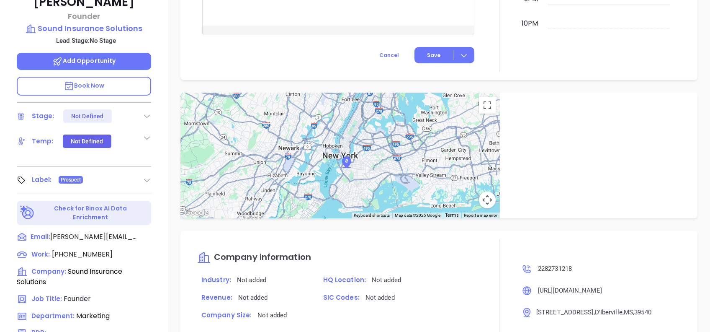
scroll to position [33, 0]
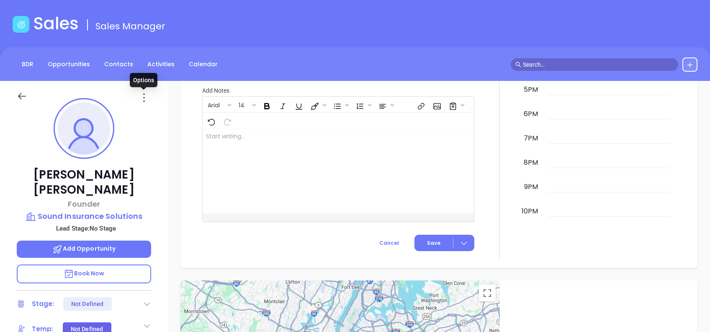
click at [151, 97] on div at bounding box center [144, 97] width 24 height 13
click at [150, 99] on icon at bounding box center [143, 97] width 13 height 13
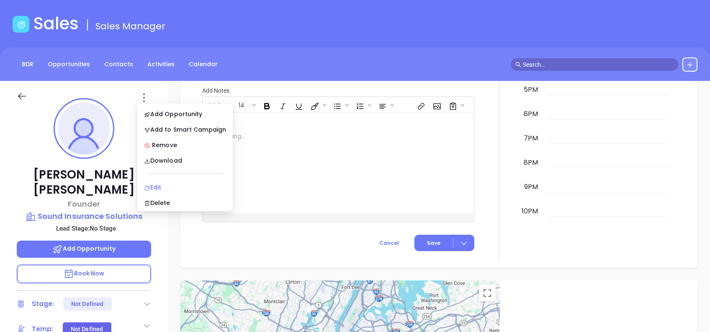
click at [194, 178] on li "Edit" at bounding box center [185, 187] width 92 height 18
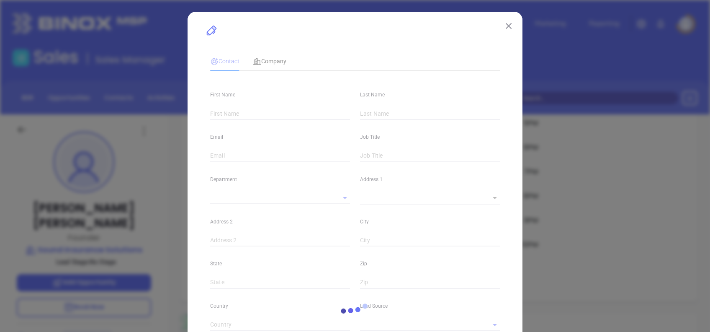
type input "Gary"
type input "Everhart"
type input "gary@soundinsurance.biz"
type input "Founder"
type input "1"
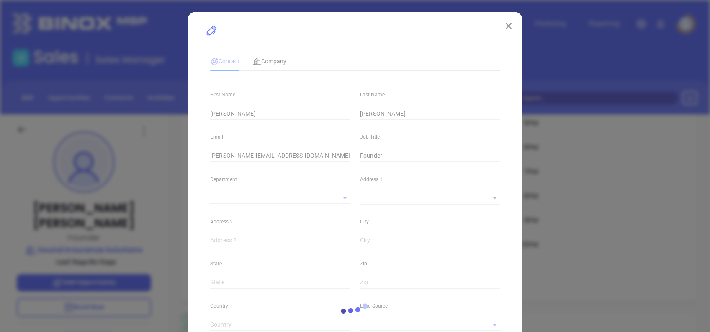
type input "Marketing"
type input "Binox"
type input "undefined undefined"
type input "(228) 273-1218"
type input "1"
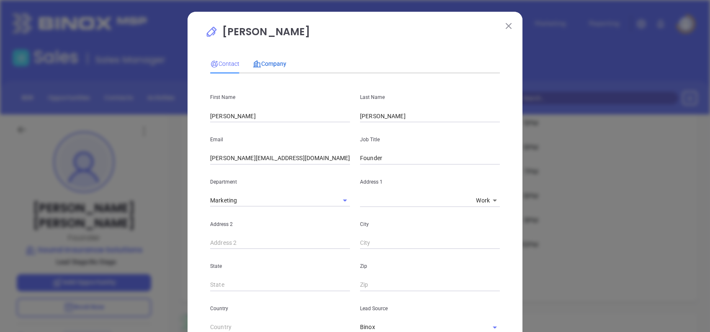
click at [278, 68] on div "Company" at bounding box center [269, 63] width 33 height 9
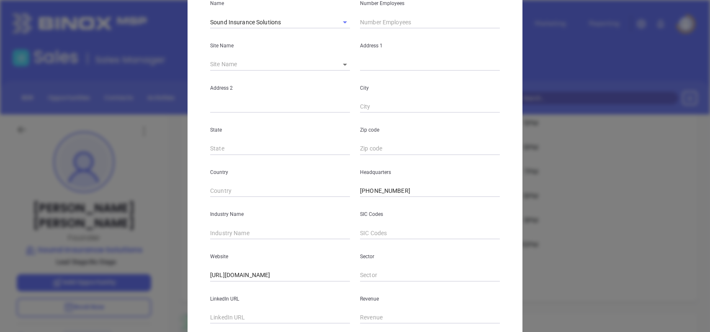
scroll to position [149, 0]
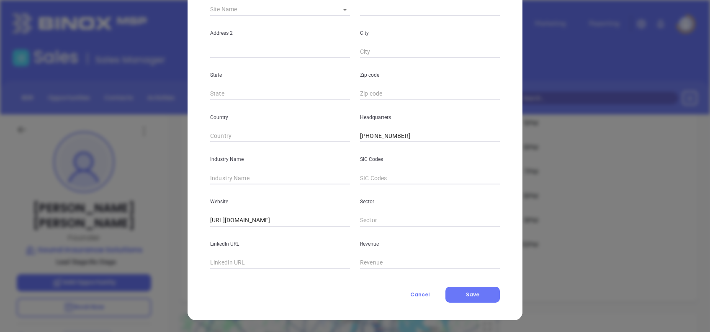
click at [273, 177] on input "text" at bounding box center [280, 178] width 140 height 13
type input "Insurance"
paste input "www.linkedin.com/company/soundinsurancesolutions/p"
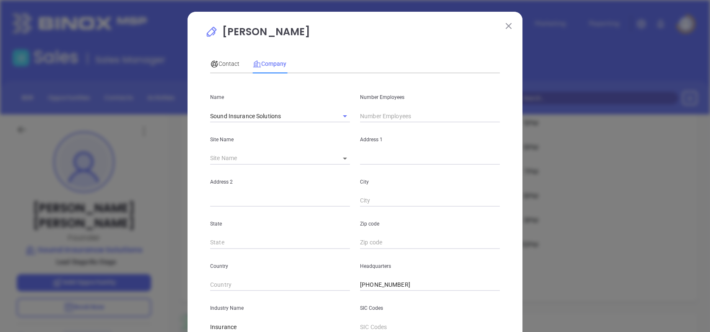
type input "www.linkedin.com/company/soundinsurancesolutions/p"
click at [375, 117] on input "text" at bounding box center [430, 116] width 140 height 13
type input "14"
click at [404, 68] on div "Contact Company" at bounding box center [355, 63] width 290 height 19
click at [214, 62] on span "Contact" at bounding box center [224, 63] width 29 height 7
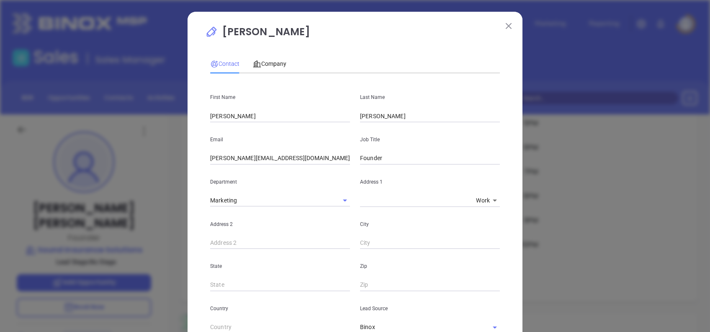
scroll to position [283, 0]
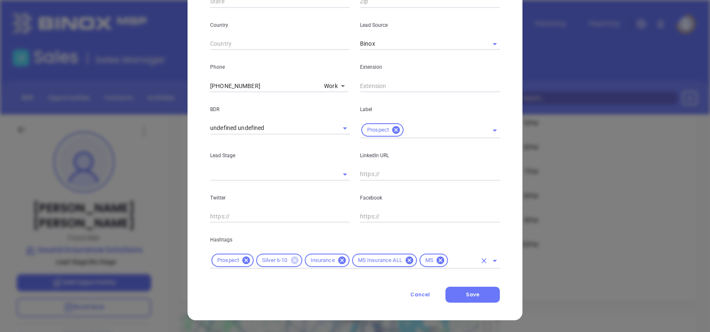
click at [293, 260] on icon at bounding box center [295, 260] width 8 height 8
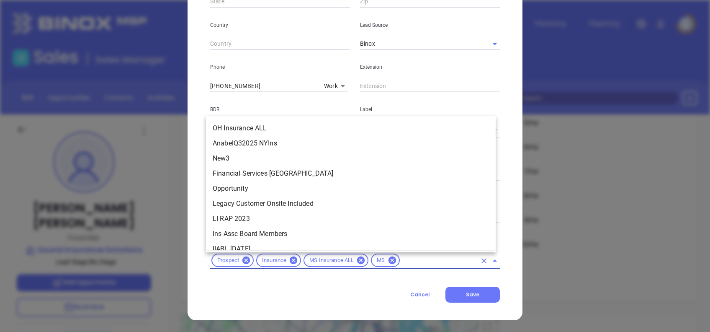
click at [403, 263] on input "text" at bounding box center [438, 260] width 75 height 10
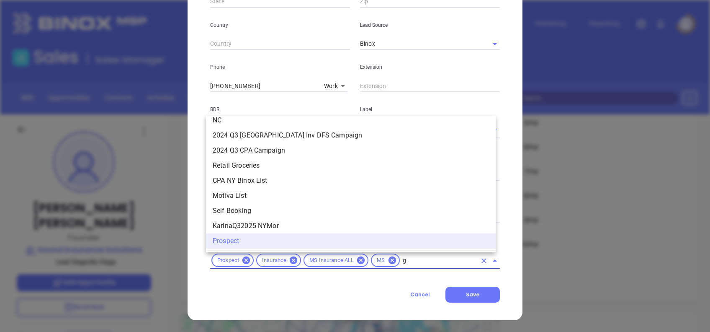
scroll to position [0, 0]
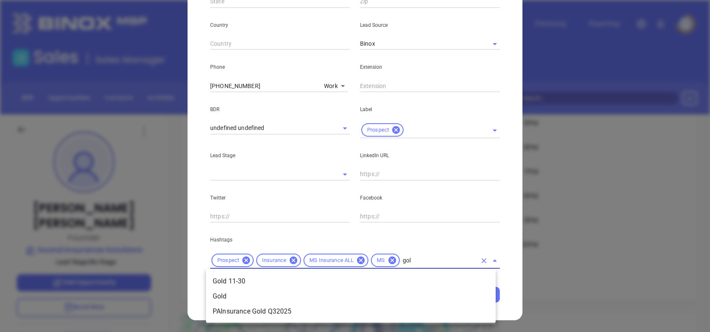
type input "gold"
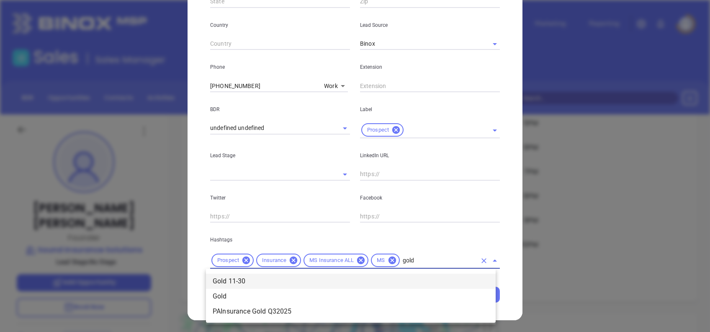
click at [344, 277] on li "Gold 11-30" at bounding box center [351, 280] width 290 height 15
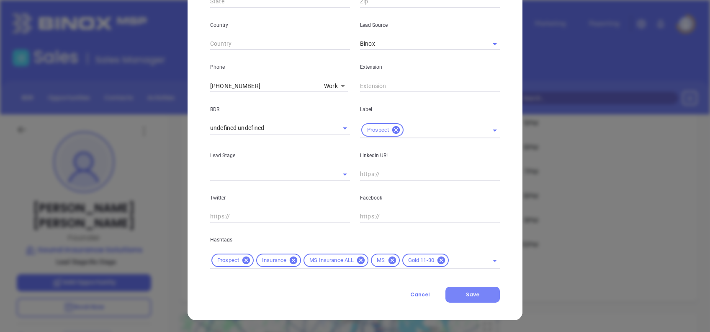
click at [474, 292] on span "Save" at bounding box center [472, 294] width 13 height 7
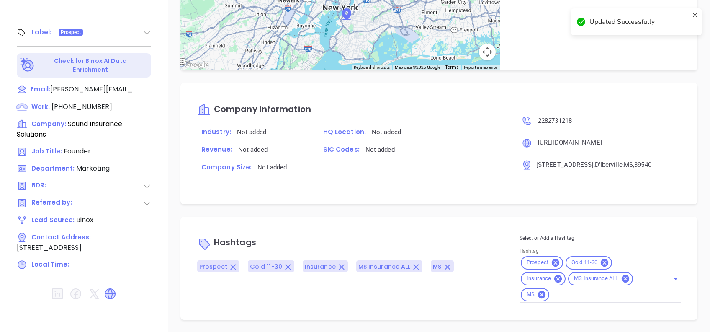
scroll to position [416, 0]
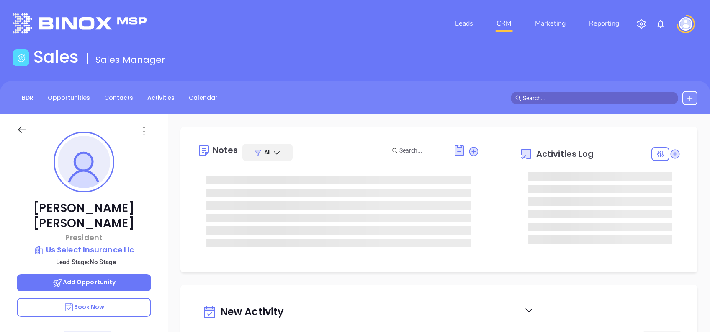
type input "[DATE]"
type input "[PERSON_NAME]"
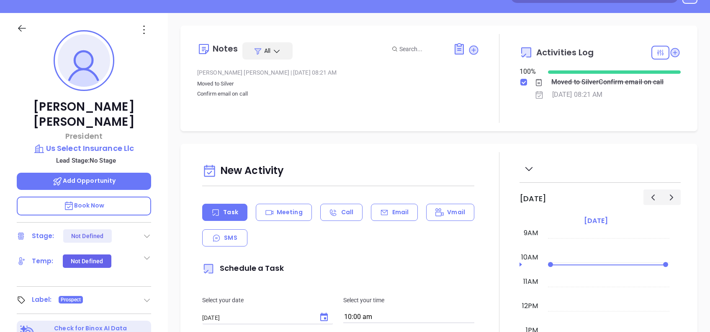
scroll to position [33, 0]
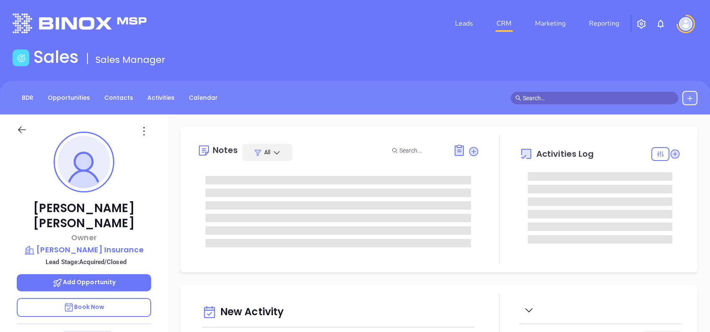
type input "[DATE]"
type input "[PERSON_NAME]"
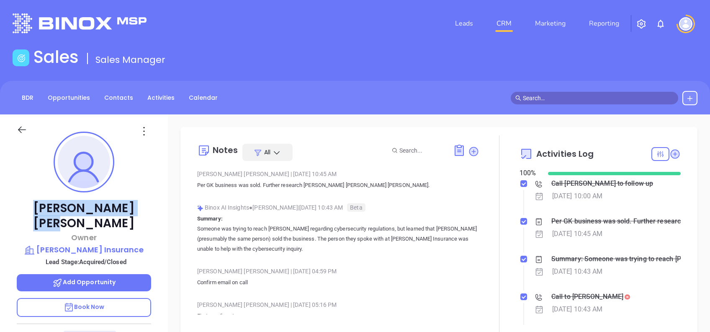
drag, startPoint x: 125, startPoint y: 213, endPoint x: 47, endPoint y: 205, distance: 78.7
click at [47, 205] on p "[PERSON_NAME]" at bounding box center [84, 216] width 134 height 30
copy p "[PERSON_NAME]"
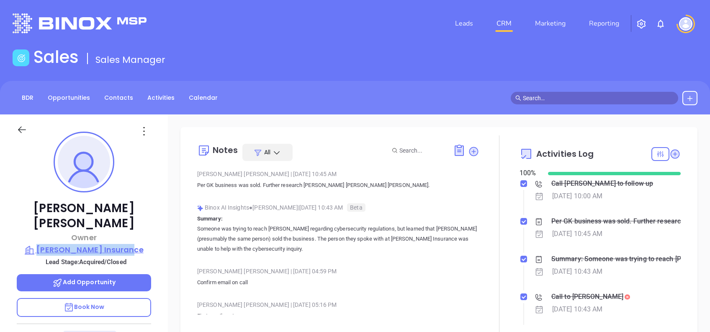
drag, startPoint x: 157, startPoint y: 231, endPoint x: 47, endPoint y: 234, distance: 109.7
click at [47, 234] on div "[PERSON_NAME] Owner [PERSON_NAME] Insurance Lead Stage: Acquired/Closed Add Opp…" at bounding box center [84, 321] width 168 height 414
copy p "[PERSON_NAME] Insurance"
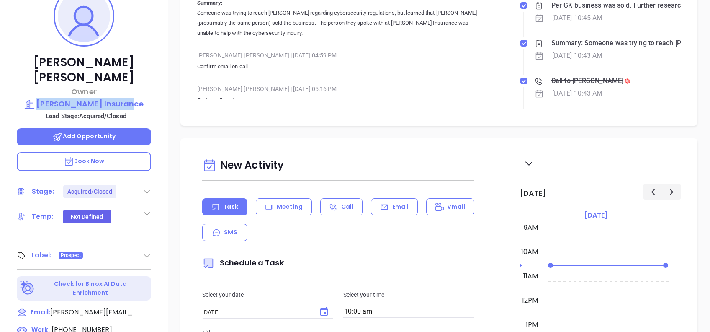
scroll to position [145, 0]
click at [124, 98] on p "[PERSON_NAME] Insurance" at bounding box center [84, 104] width 134 height 12
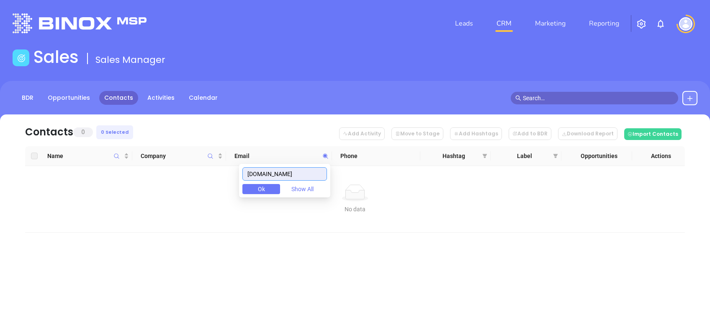
click at [311, 175] on input "[DOMAIN_NAME]" at bounding box center [284, 173] width 85 height 13
paste input "mattinainsuran"
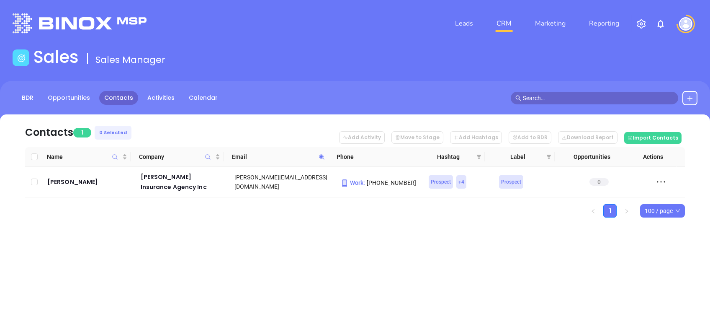
click at [323, 157] on icon at bounding box center [322, 157] width 6 height 6
paste input "coastalselectins"
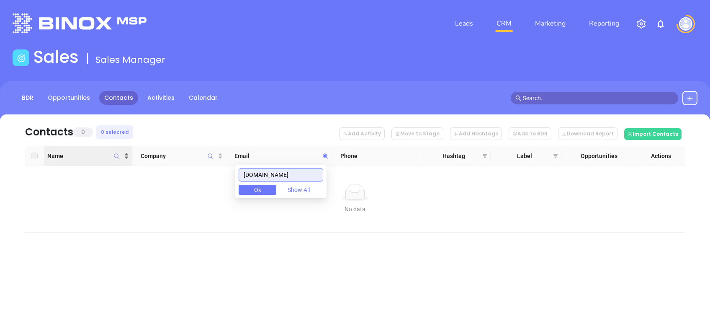
drag, startPoint x: 216, startPoint y: 165, endPoint x: 77, endPoint y: 157, distance: 138.8
click at [79, 157] on body "Leads CRM Marketing Reporting Financial Leads Leads Sales Sales Manager BDR Opp…" at bounding box center [355, 166] width 710 height 332
paste input "twfg"
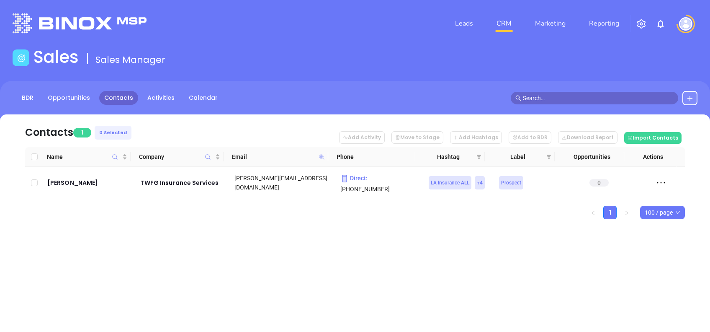
click at [323, 158] on icon at bounding box center [321, 156] width 5 height 5
paste input "idrgulfcoast"
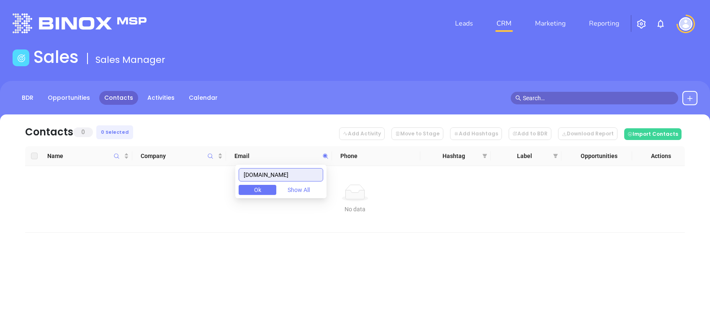
drag, startPoint x: 311, startPoint y: 173, endPoint x: 297, endPoint y: 161, distance: 18.1
click at [181, 177] on body "Leads CRM Marketing Reporting Financial Leads Leads Sales Sales Manager BDR Opp…" at bounding box center [355, 166] width 710 height 332
paste input "lmfinancial"
drag, startPoint x: 297, startPoint y: 172, endPoint x: 254, endPoint y: 180, distance: 43.9
click at [254, 180] on input "[DOMAIN_NAME]" at bounding box center [281, 174] width 85 height 13
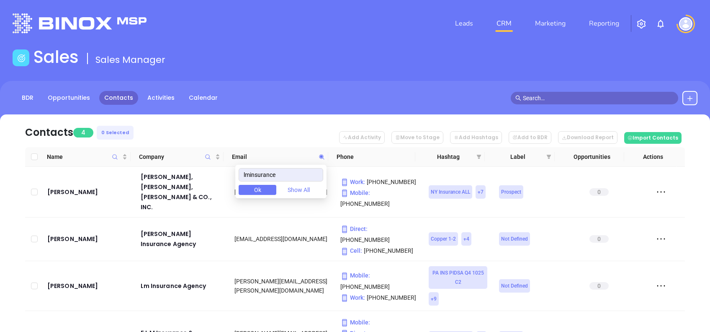
click at [275, 134] on nav "Contacts 4 0 Selected Add Activity Move to Stage Add Hashtags Add to BDR Downlo…" at bounding box center [355, 130] width 660 height 33
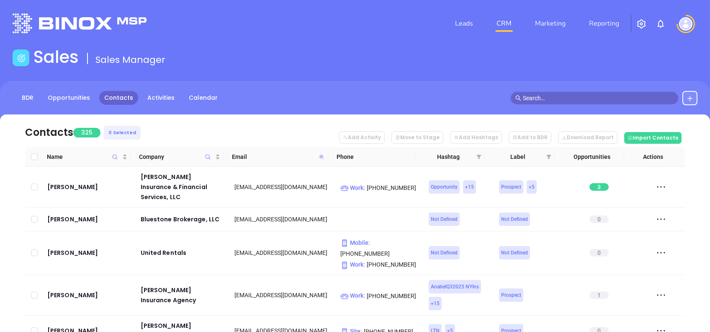
click at [323, 157] on icon at bounding box center [321, 156] width 5 height 5
click at [306, 176] on input "lminsurance" at bounding box center [281, 174] width 85 height 13
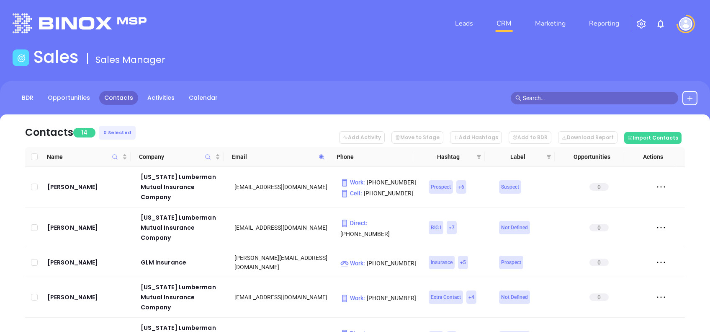
click at [315, 131] on nav "Contacts 14 0 Selected Add Activity Move to Stage Add Hashtags Add to BDR Downl…" at bounding box center [355, 130] width 660 height 33
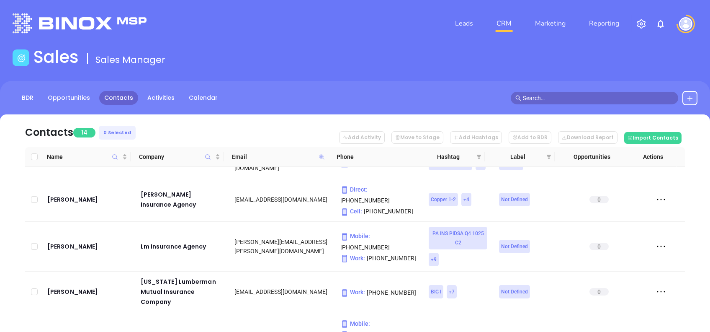
click at [323, 157] on icon at bounding box center [322, 157] width 6 height 6
paste input "[DOMAIN_NAME]"
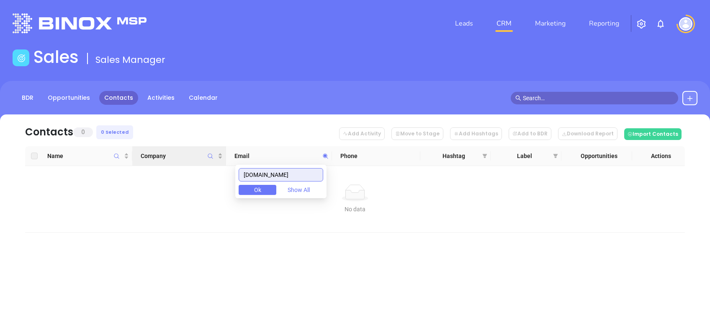
drag, startPoint x: 309, startPoint y: 173, endPoint x: 164, endPoint y: 148, distance: 146.9
click at [188, 152] on body "Leads CRM Marketing Reporting Financial Leads Leads Sales Sales Manager BDR Opp…" at bounding box center [355, 166] width 710 height 332
paste input "qualityinsurancems"
drag, startPoint x: 319, startPoint y: 175, endPoint x: 164, endPoint y: 180, distance: 155.4
click at [181, 176] on body "Leads CRM Marketing Reporting Financial Leads Leads Sales Sales Manager BDR Opp…" at bounding box center [355, 166] width 710 height 332
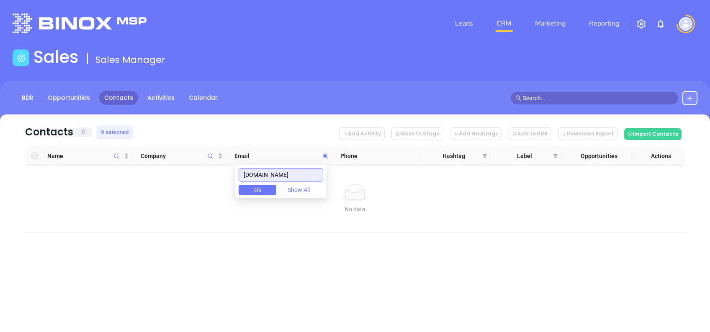
paste input "waltoninsuranceagency"
click at [306, 170] on input "[DOMAIN_NAME]" at bounding box center [281, 174] width 85 height 13
paste input "insassociate"
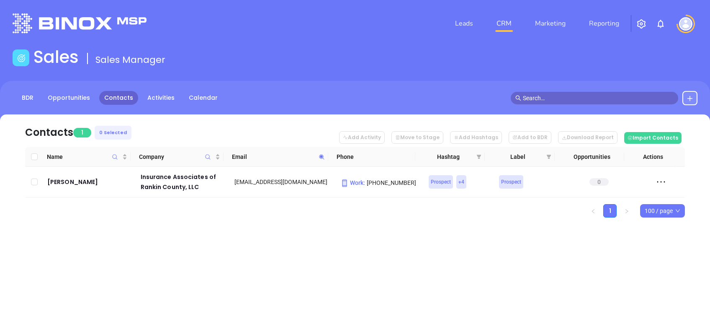
click at [320, 158] on icon at bounding box center [322, 157] width 6 height 6
paste input "muirheadinsurancegroup"
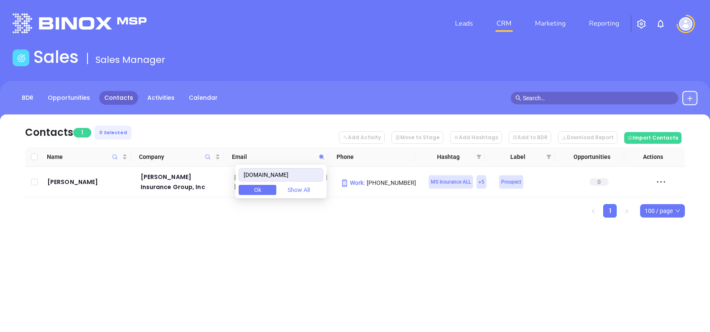
click at [227, 242] on div "Contacts 1 0 Selected Add Activity Move to Stage Add Hashtags Add to BDR Downlo…" at bounding box center [355, 180] width 710 height 132
click at [321, 161] on span at bounding box center [322, 156] width 10 height 13
paste input "war"
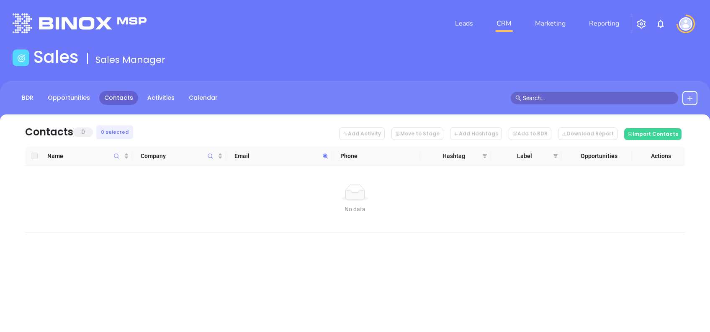
drag, startPoint x: 134, startPoint y: 4, endPoint x: 168, endPoint y: -31, distance: 48.3
click at [168, 0] on html "Leads CRM Marketing Reporting Financial Leads Leads Sales Sales Manager BDR Opp…" at bounding box center [355, 166] width 710 height 332
click at [329, 156] on span at bounding box center [326, 155] width 10 height 13
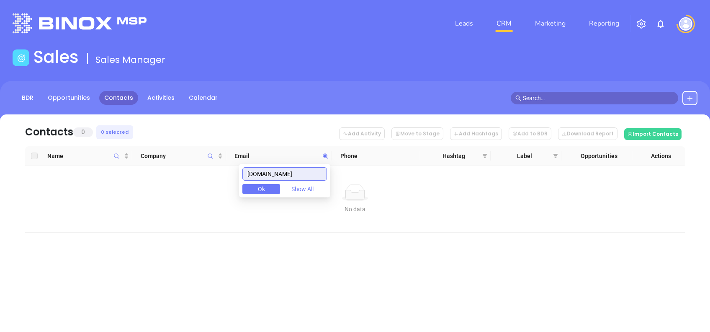
paste input "riverside1st"
drag, startPoint x: 299, startPoint y: 170, endPoint x: 194, endPoint y: 158, distance: 105.7
click at [194, 158] on body "Leads CRM Marketing Reporting Financial Leads Leads Sales Sales Manager BDR Opp…" at bounding box center [355, 166] width 710 height 332
paste input "guideone"
drag, startPoint x: 308, startPoint y: 174, endPoint x: 220, endPoint y: 172, distance: 88.4
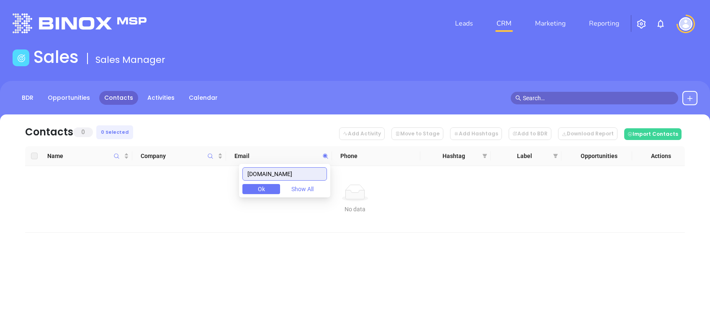
click at [220, 172] on body "Leads CRM Marketing Reporting Financial Leads Leads Sales Sales Manager BDR Opp…" at bounding box center [355, 166] width 710 height 332
paste input "mcwrightinsurancegroup"
click at [310, 174] on input "[DOMAIN_NAME]" at bounding box center [284, 173] width 85 height 13
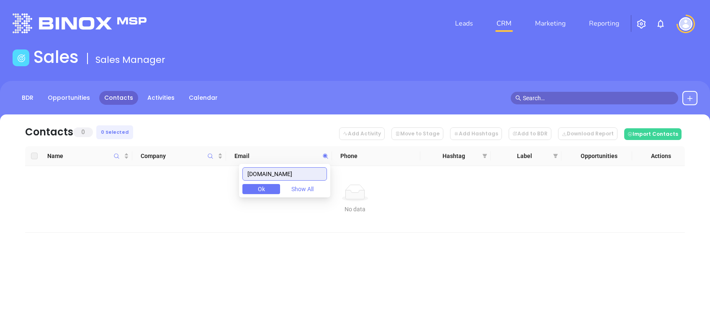
paste input "calebins"
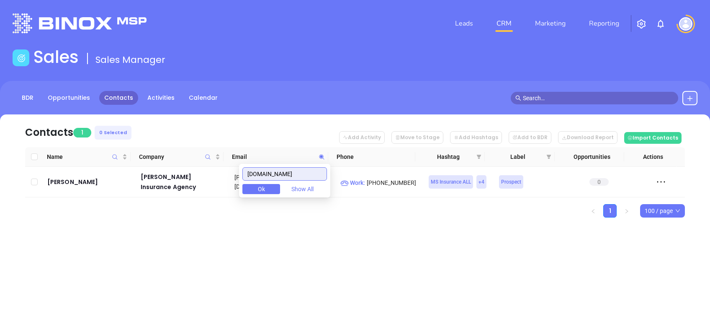
drag, startPoint x: 308, startPoint y: 169, endPoint x: 197, endPoint y: 167, distance: 111.4
click at [203, 165] on body "Leads CRM Marketing Reporting Financial Leads Leads Sales Sales Manager BDR Opp…" at bounding box center [355, 166] width 710 height 332
paste input "livingstonyazoo"
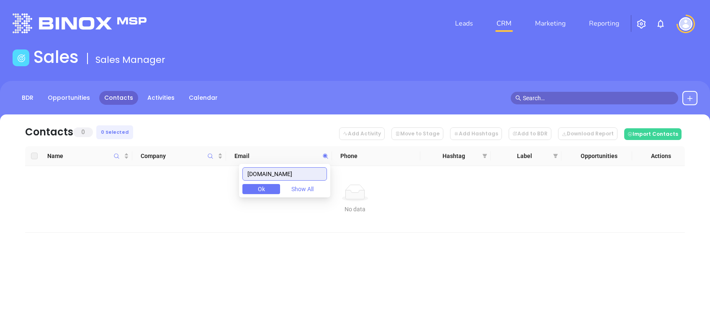
drag, startPoint x: 310, startPoint y: 171, endPoint x: 244, endPoint y: 166, distance: 65.9
click at [245, 166] on div "[DOMAIN_NAME] Ok Show All" at bounding box center [284, 180] width 91 height 33
paste input "vicksburginsurance"
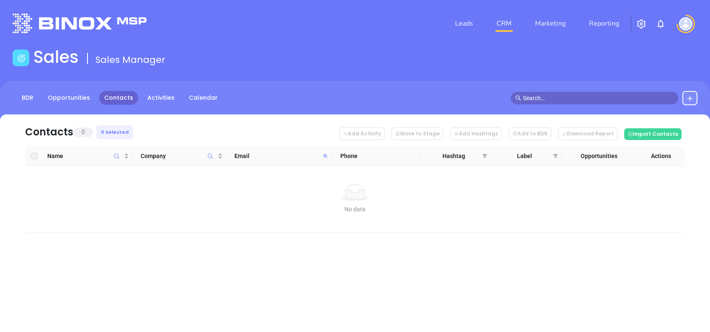
click at [323, 155] on icon at bounding box center [325, 156] width 6 height 6
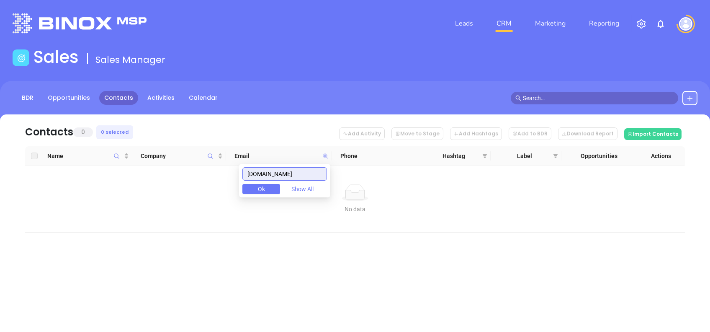
paste input "[DOMAIN_NAME]"
type input "[DOMAIN_NAME]"
